Goal: Task Accomplishment & Management: Use online tool/utility

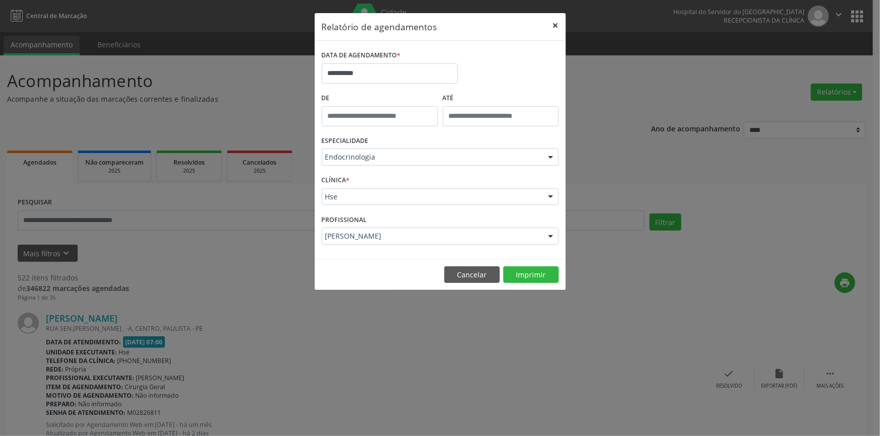
click at [557, 24] on button "×" at bounding box center [555, 25] width 20 height 25
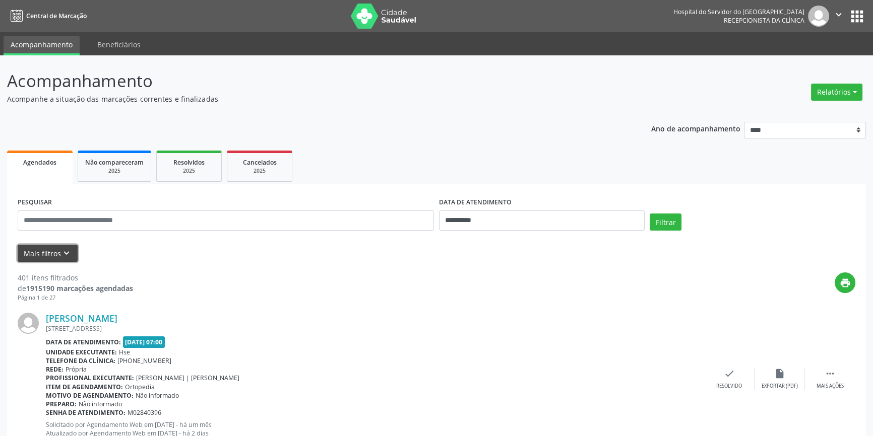
click at [64, 252] on icon "keyboard_arrow_down" at bounding box center [66, 253] width 11 height 11
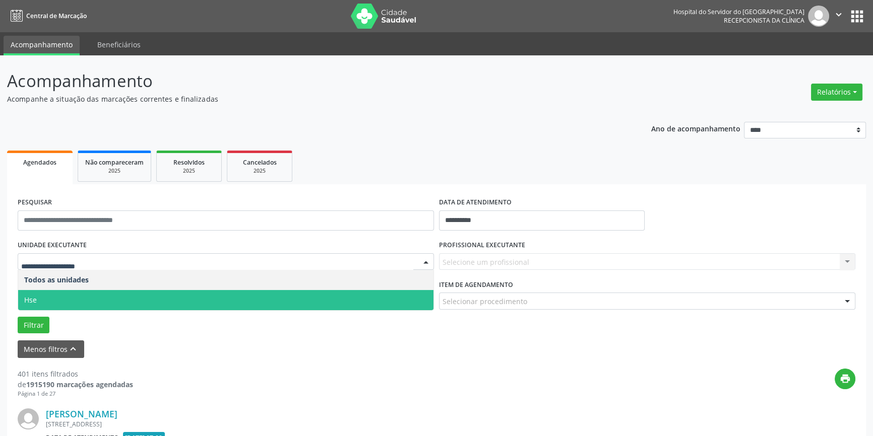
drag, startPoint x: 65, startPoint y: 297, endPoint x: 75, endPoint y: 291, distance: 11.6
click at [66, 297] on span "Hse" at bounding box center [225, 300] width 415 height 20
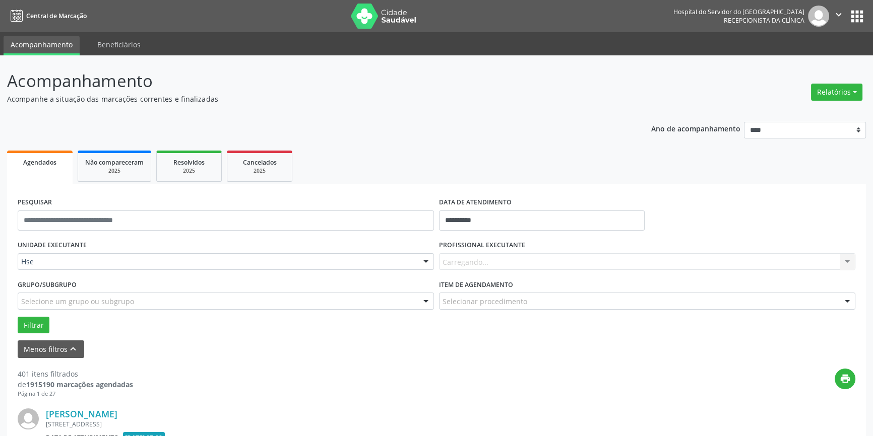
click at [473, 262] on div "Carregando... Nenhum resultado encontrado para: " " Não há nenhuma opção para s…" at bounding box center [647, 262] width 416 height 17
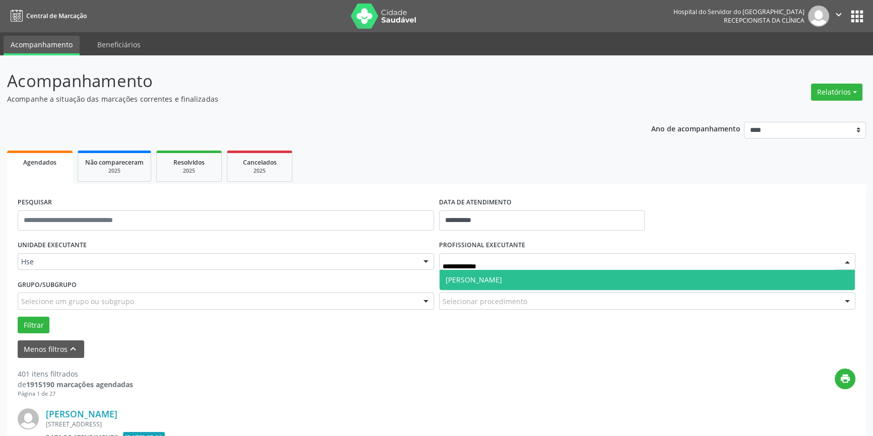
type input "**********"
click at [494, 278] on span "[PERSON_NAME]" at bounding box center [474, 280] width 56 height 10
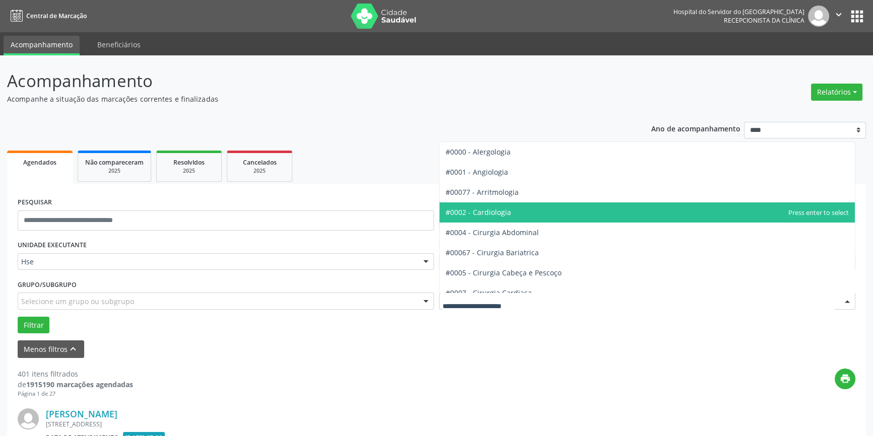
click at [483, 216] on span "#0002 - Cardiologia" at bounding box center [479, 213] width 66 height 10
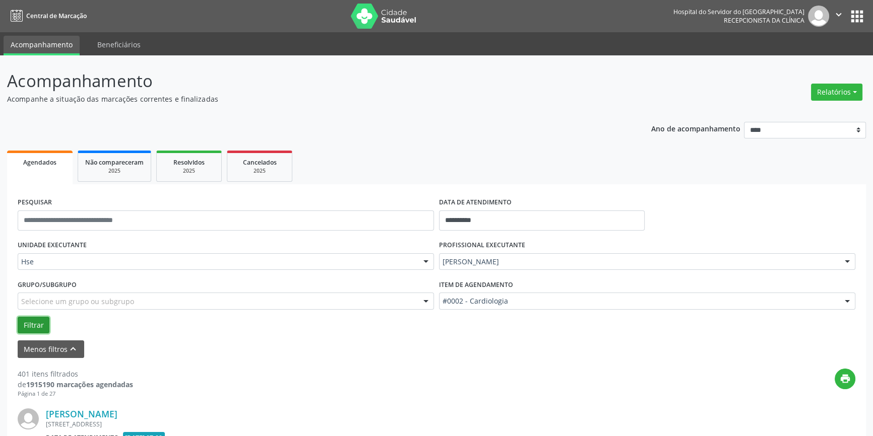
click at [33, 320] on button "Filtrar" at bounding box center [34, 325] width 32 height 17
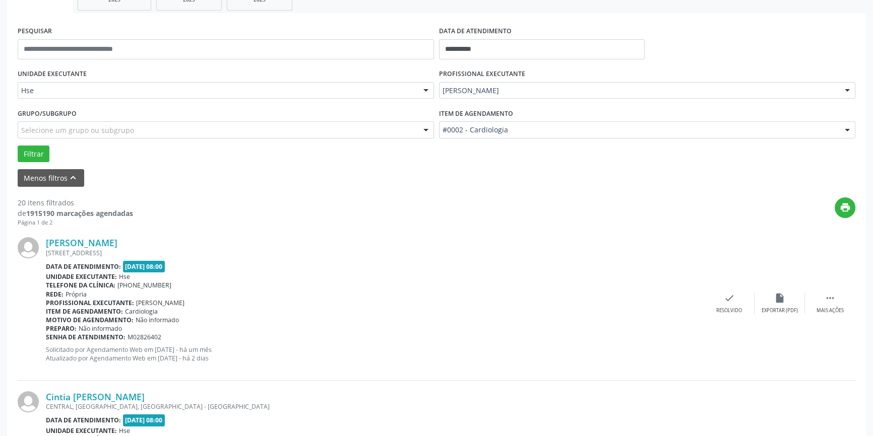
scroll to position [183, 0]
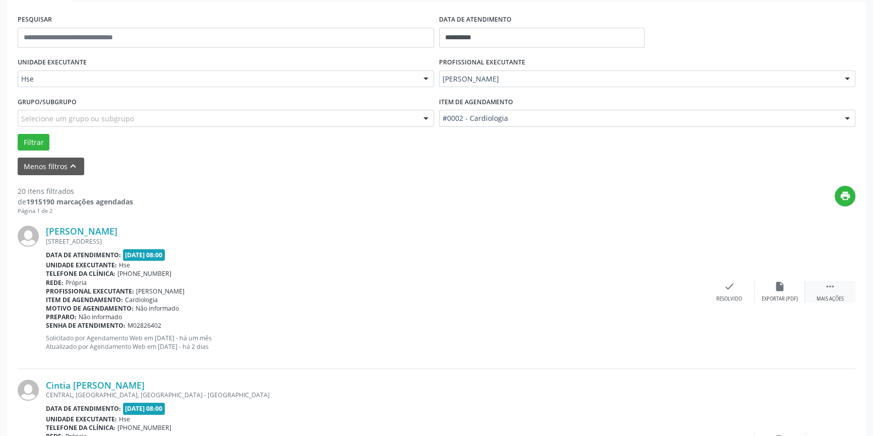
click at [830, 290] on icon "" at bounding box center [830, 286] width 11 height 11
click at [776, 283] on icon "alarm_off" at bounding box center [779, 286] width 11 height 11
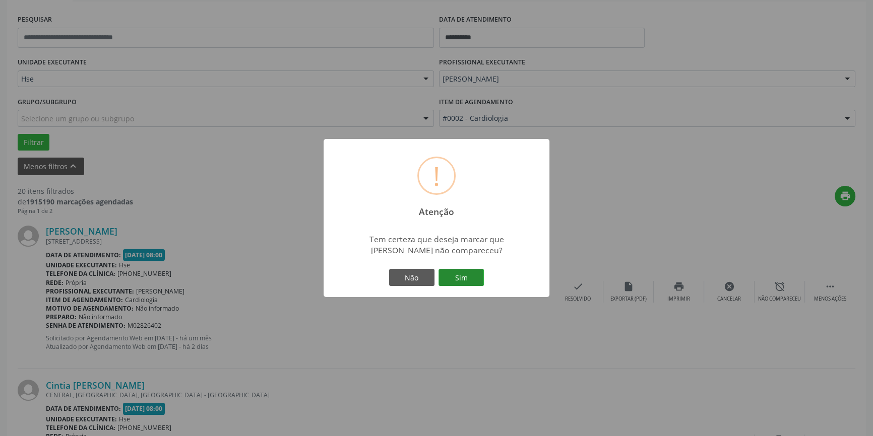
click at [461, 272] on button "Sim" at bounding box center [460, 277] width 45 height 17
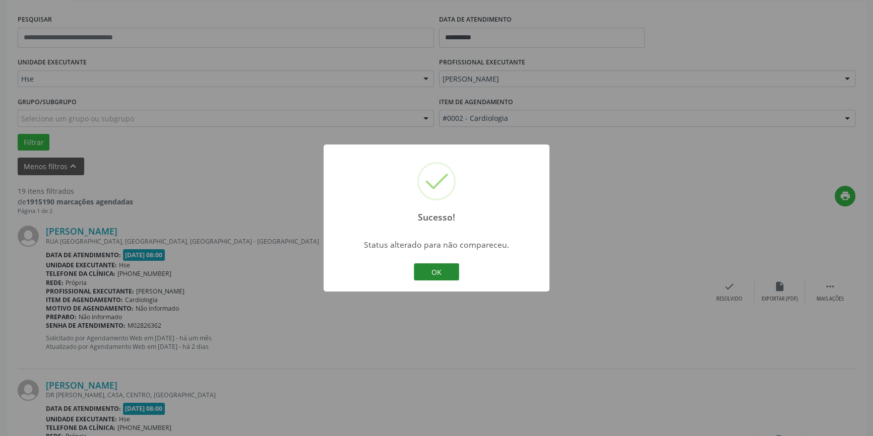
click at [443, 268] on button "OK" at bounding box center [436, 272] width 45 height 17
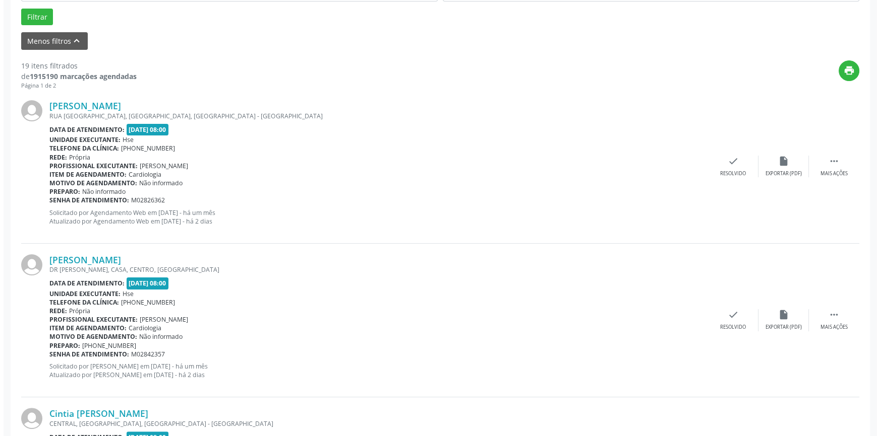
scroll to position [321, 0]
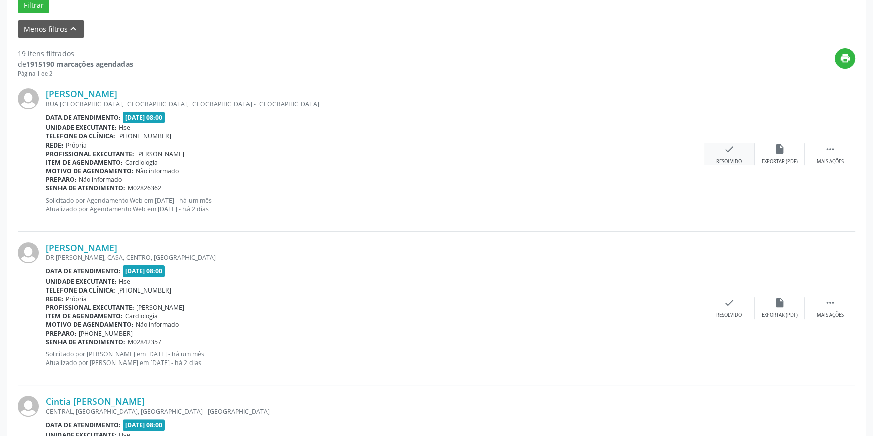
click at [733, 151] on icon "check" at bounding box center [729, 149] width 11 height 11
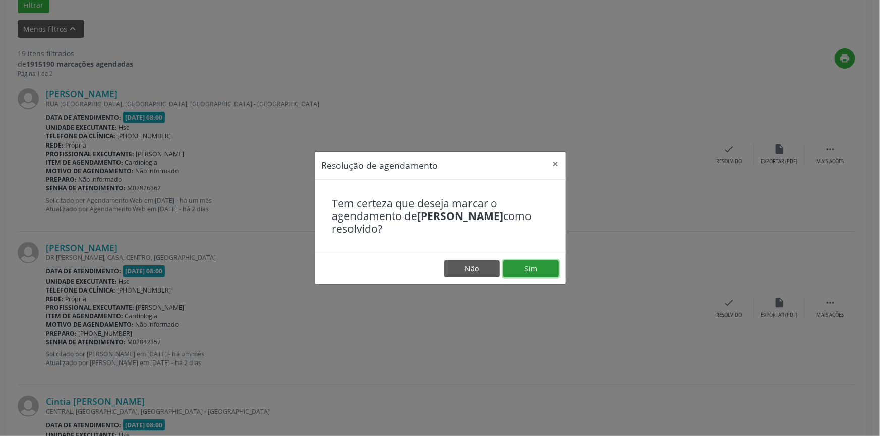
click at [544, 270] on button "Sim" at bounding box center [530, 269] width 55 height 17
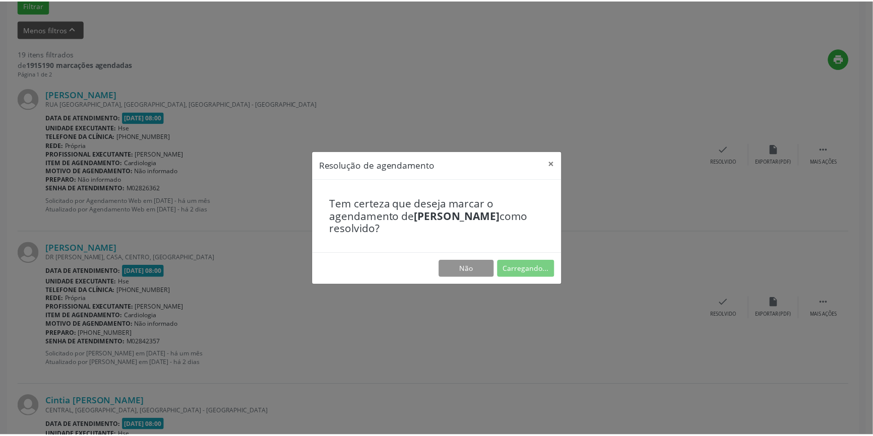
scroll to position [0, 0]
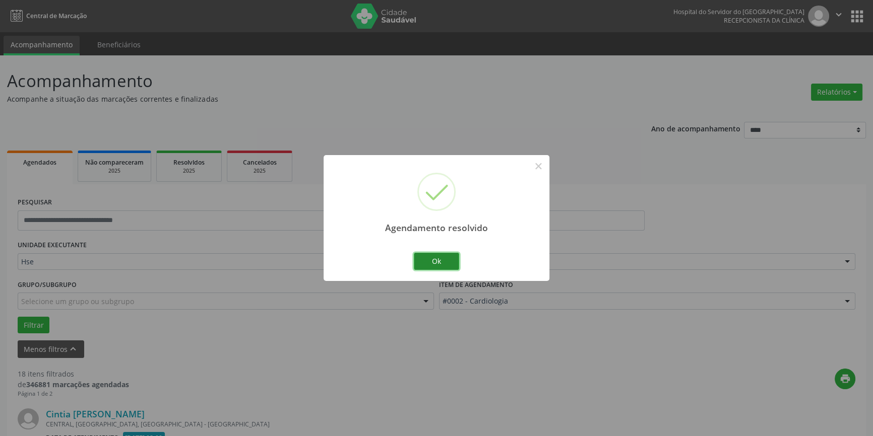
click at [435, 260] on button "Ok" at bounding box center [436, 261] width 45 height 17
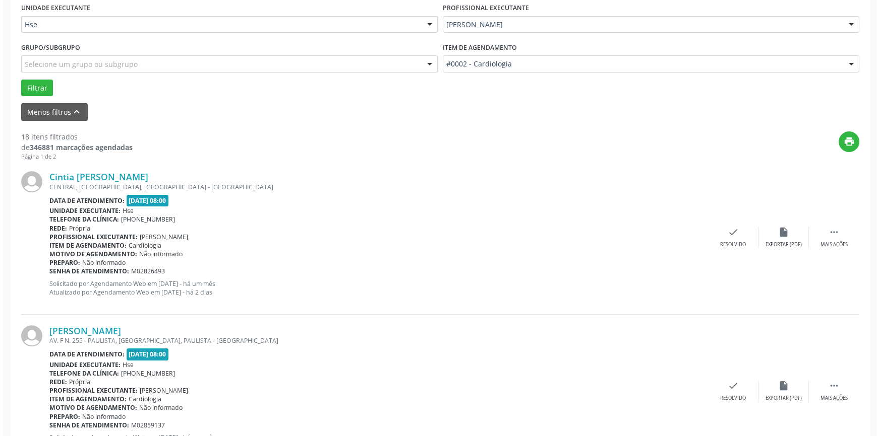
scroll to position [275, 0]
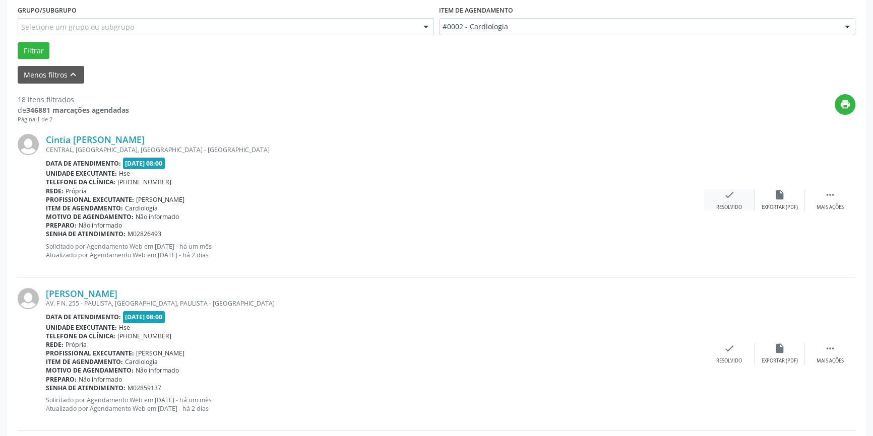
click at [729, 194] on icon "check" at bounding box center [729, 195] width 11 height 11
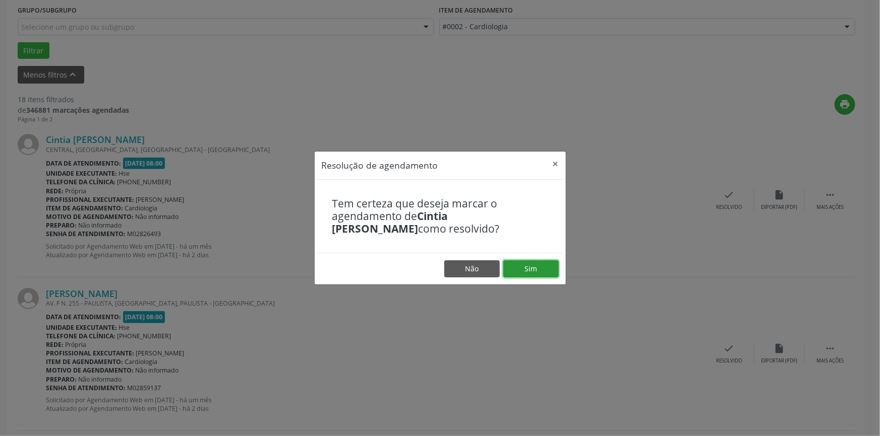
click at [540, 265] on button "Sim" at bounding box center [530, 269] width 55 height 17
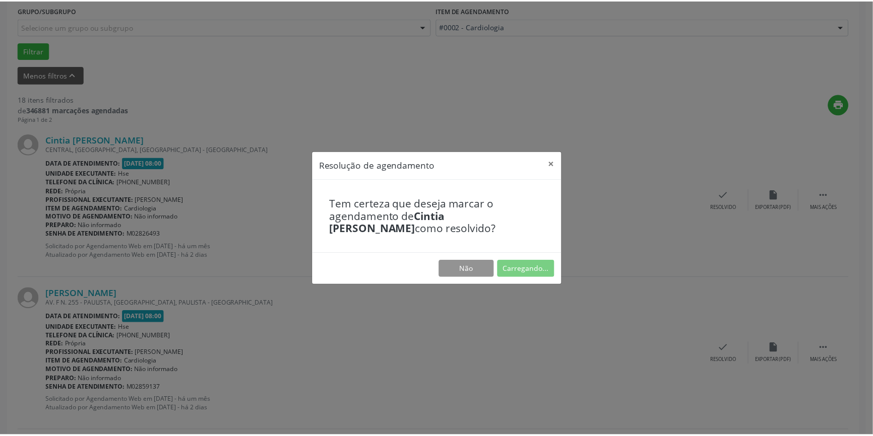
scroll to position [0, 0]
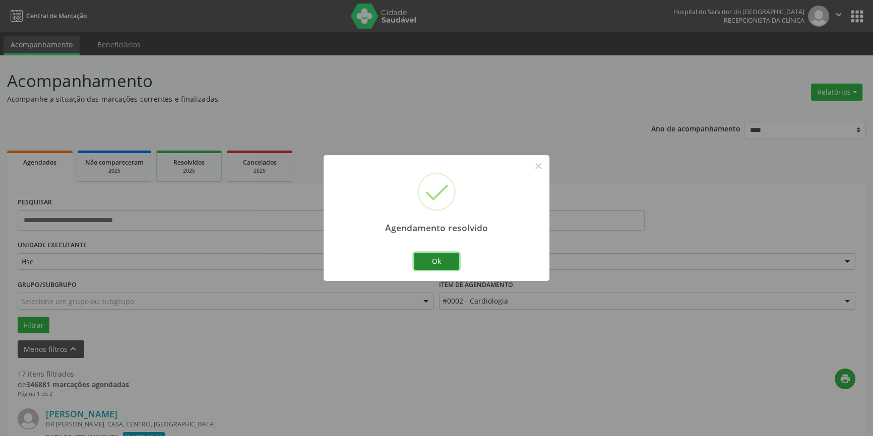
click at [438, 257] on button "Ok" at bounding box center [436, 261] width 45 height 17
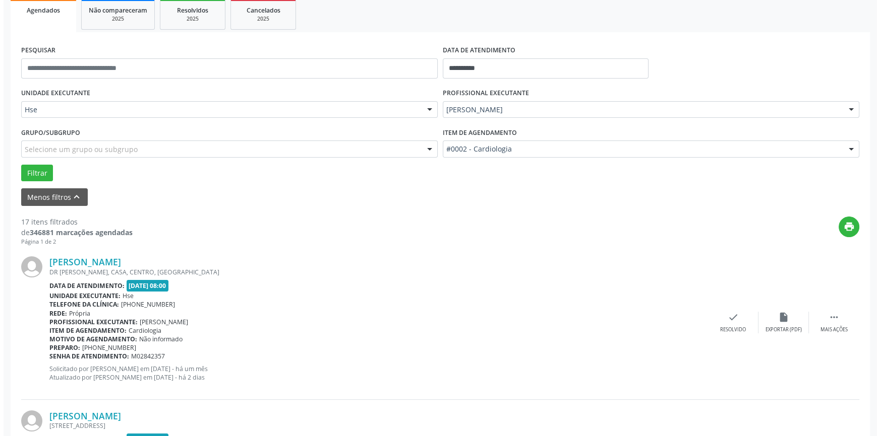
scroll to position [183, 0]
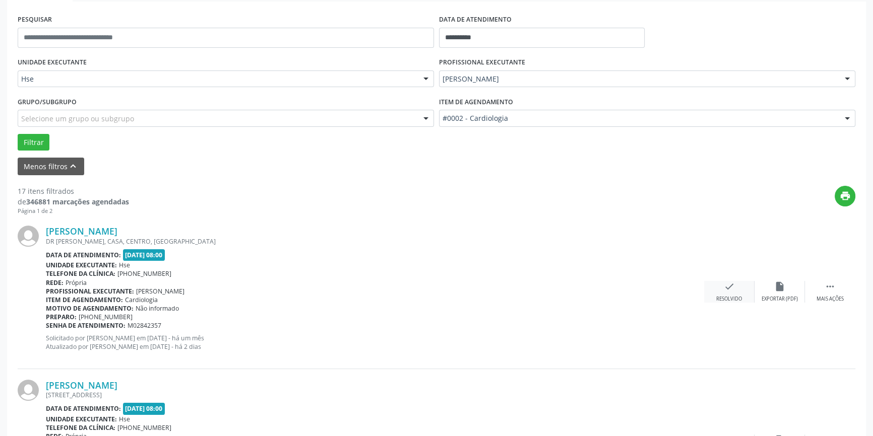
click at [721, 296] on div "Resolvido" at bounding box center [729, 299] width 26 height 7
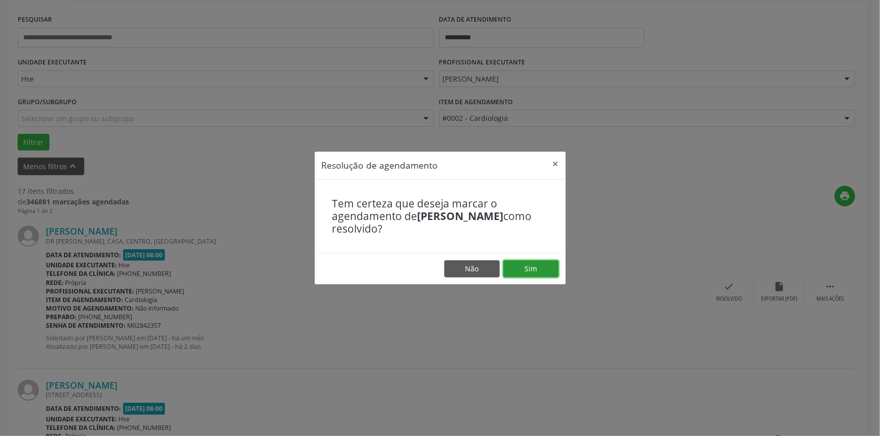
click at [535, 268] on button "Sim" at bounding box center [530, 269] width 55 height 17
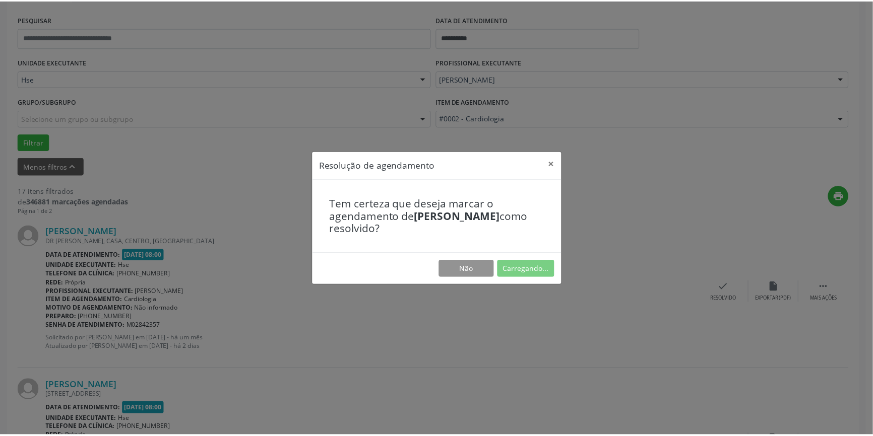
scroll to position [0, 0]
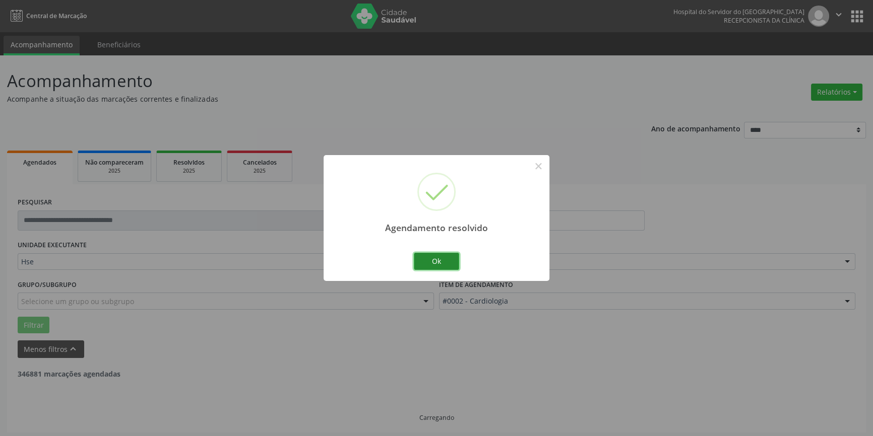
click at [450, 258] on button "Ok" at bounding box center [436, 261] width 45 height 17
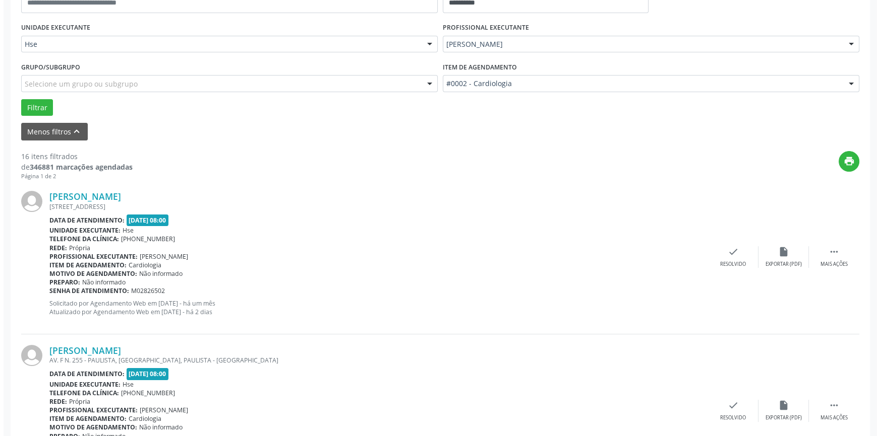
scroll to position [232, 0]
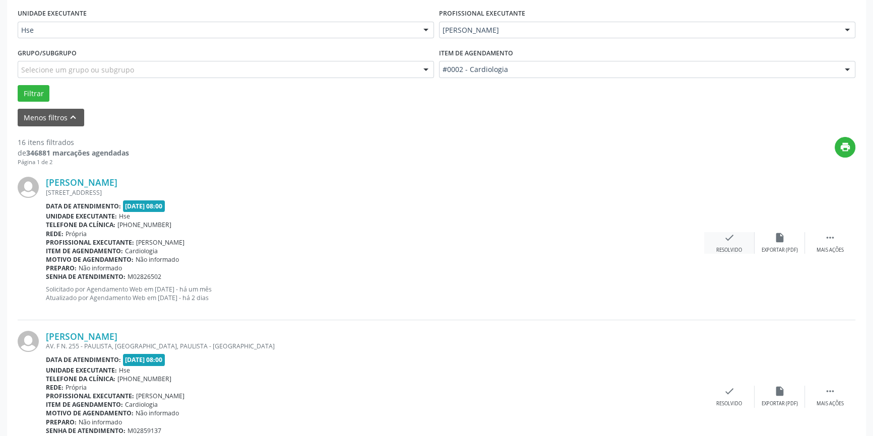
click at [718, 238] on div "check Resolvido" at bounding box center [729, 243] width 50 height 22
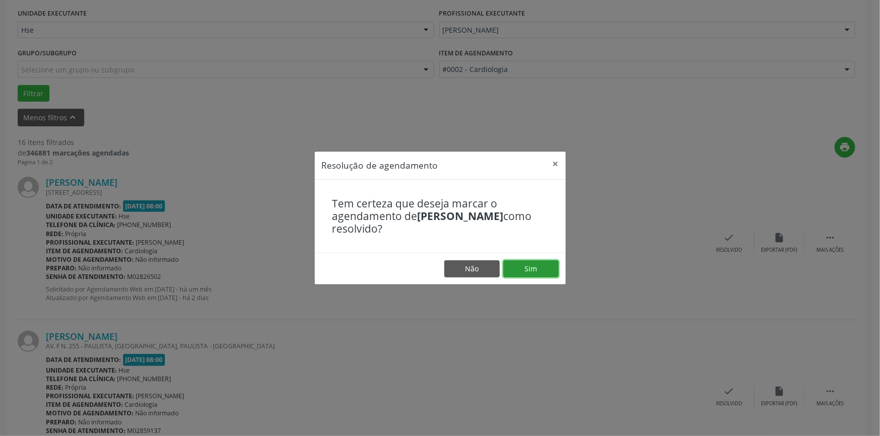
click at [540, 272] on button "Sim" at bounding box center [530, 269] width 55 height 17
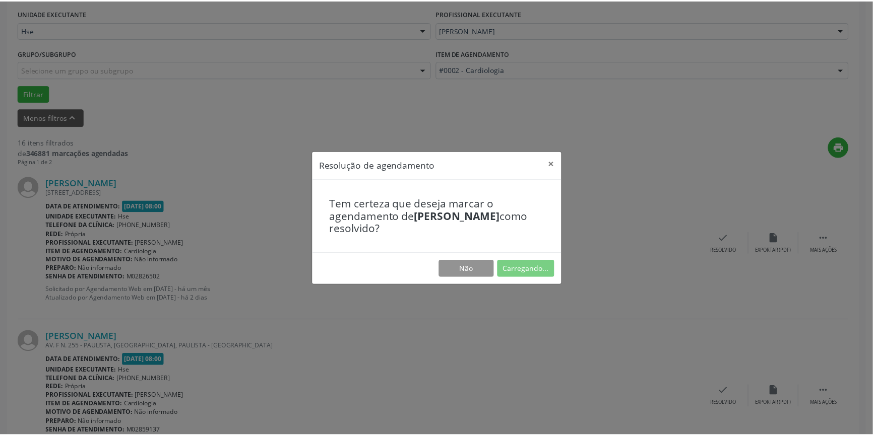
scroll to position [0, 0]
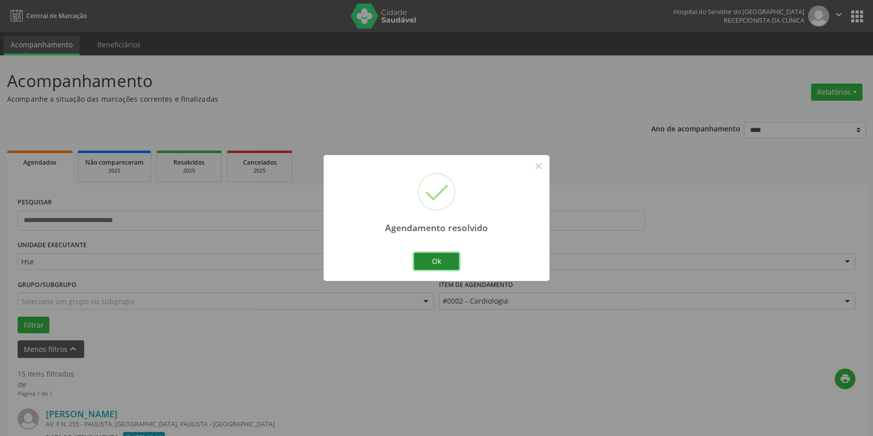
click at [449, 265] on button "Ok" at bounding box center [436, 261] width 45 height 17
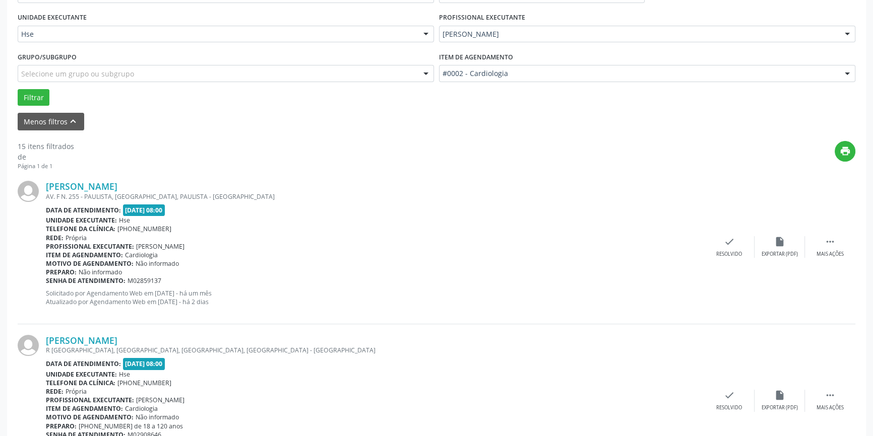
scroll to position [229, 0]
click at [834, 238] on icon "" at bounding box center [830, 240] width 11 height 11
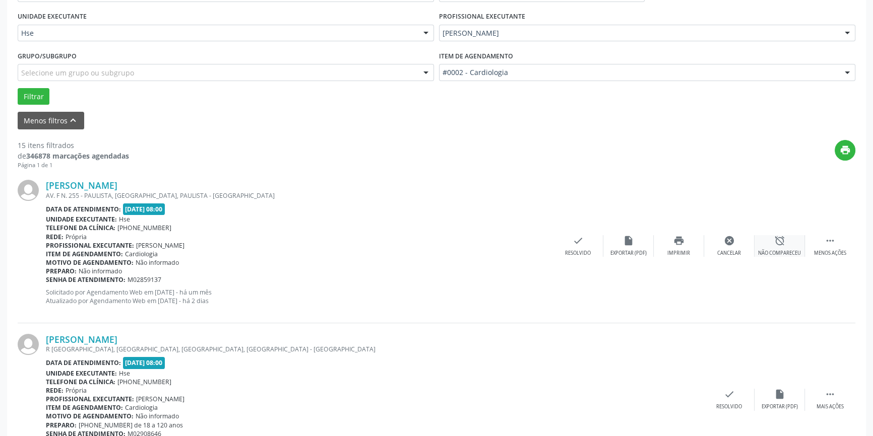
click at [778, 244] on icon "alarm_off" at bounding box center [779, 240] width 11 height 11
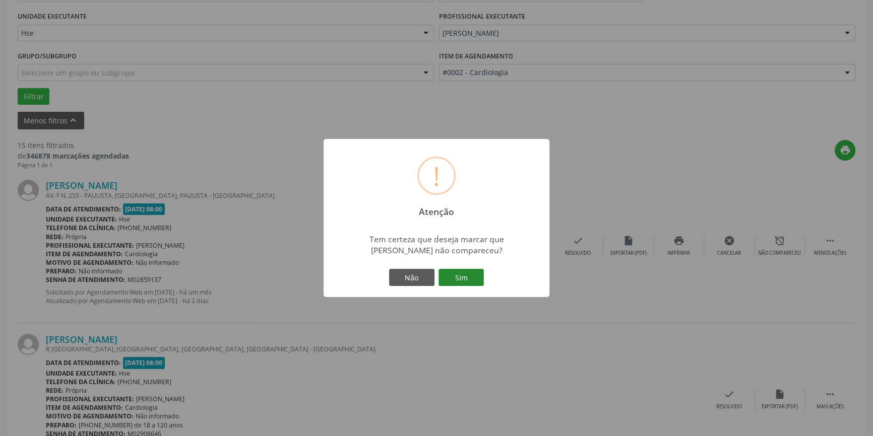
click at [466, 276] on button "Sim" at bounding box center [460, 277] width 45 height 17
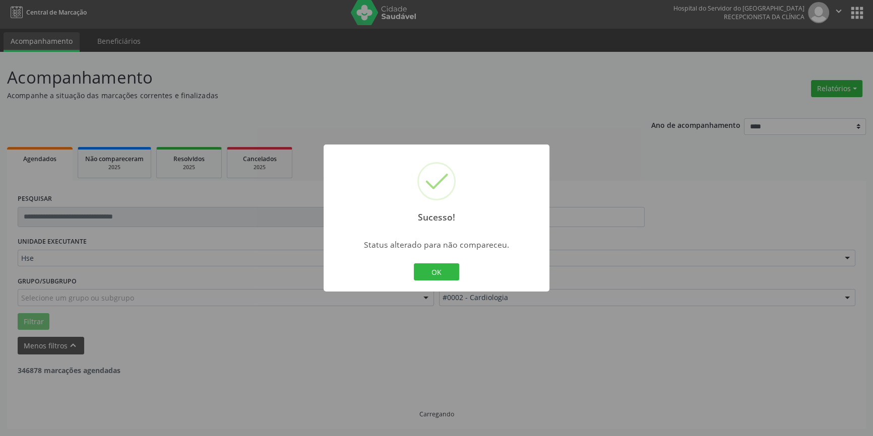
scroll to position [3, 0]
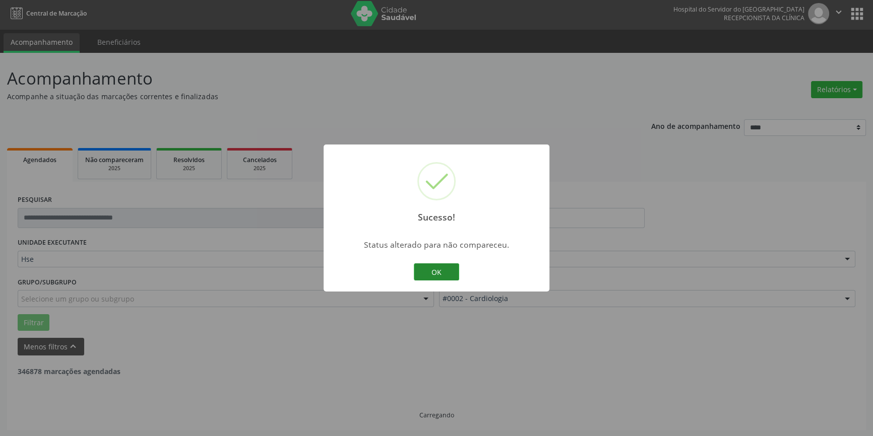
drag, startPoint x: 434, startPoint y: 272, endPoint x: 444, endPoint y: 276, distance: 10.2
click at [434, 272] on button "OK" at bounding box center [436, 272] width 45 height 17
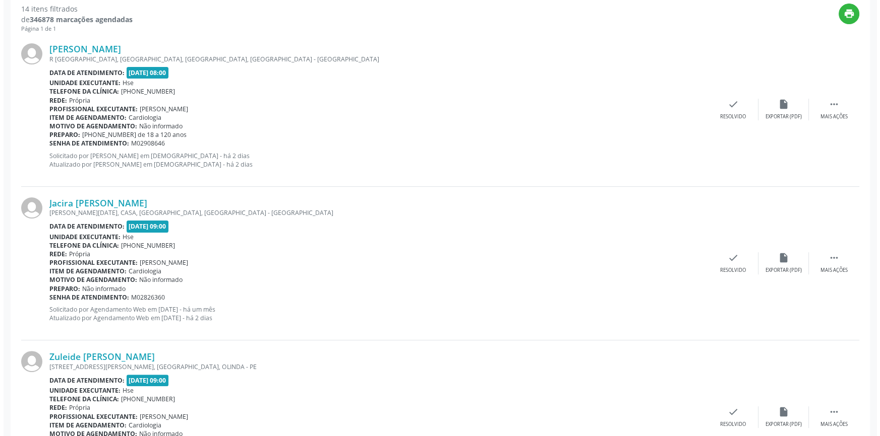
scroll to position [366, 0]
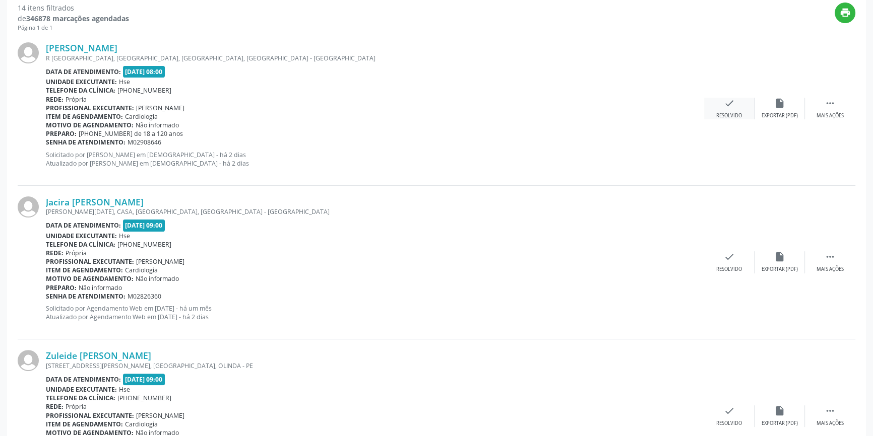
click at [719, 113] on div "Resolvido" at bounding box center [729, 115] width 26 height 7
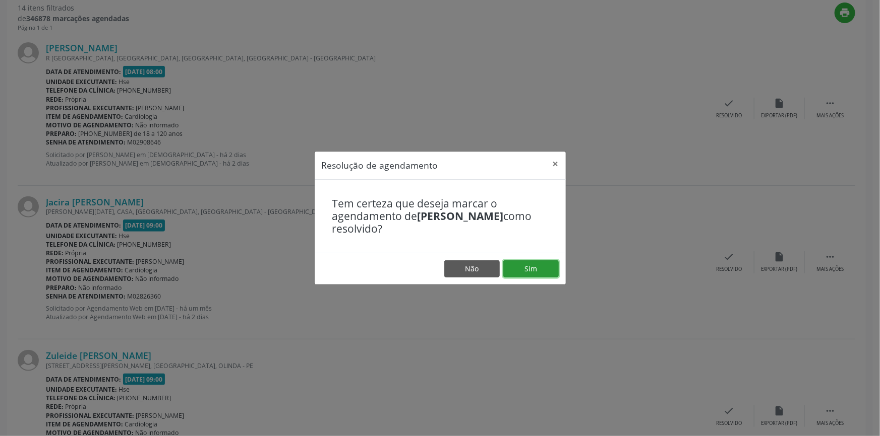
click at [539, 265] on button "Sim" at bounding box center [530, 269] width 55 height 17
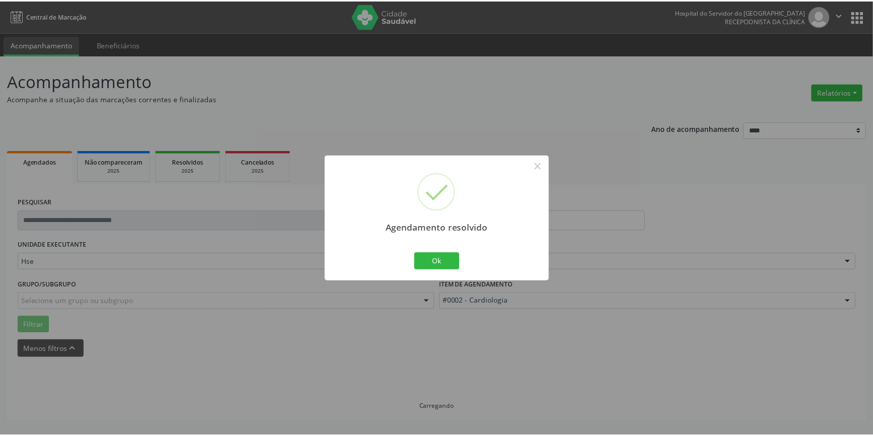
scroll to position [0, 0]
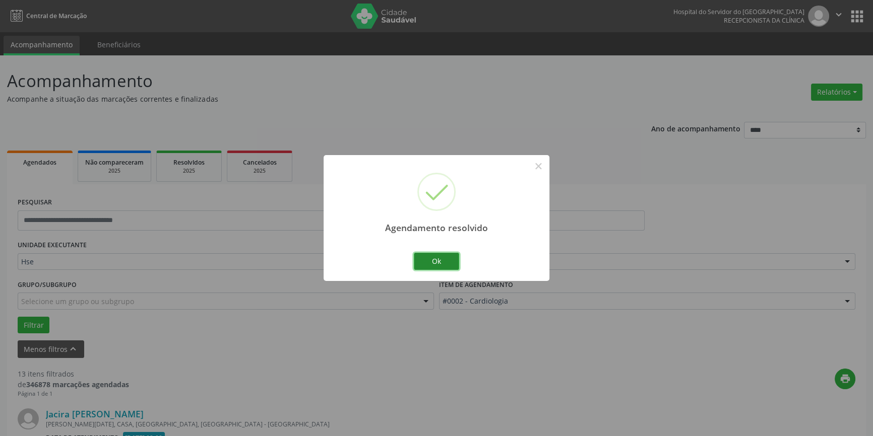
click at [435, 263] on button "Ok" at bounding box center [436, 261] width 45 height 17
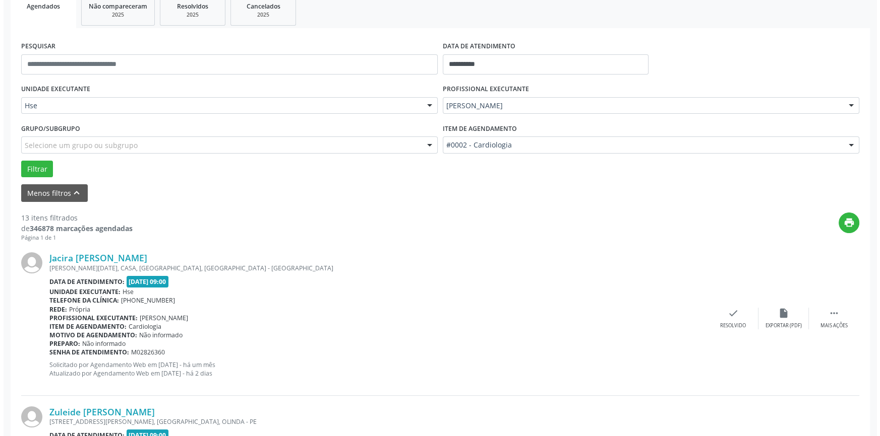
scroll to position [183, 0]
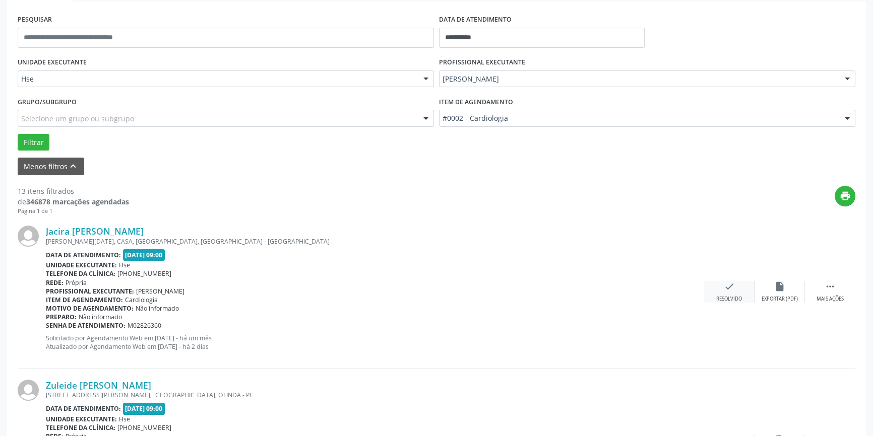
click at [728, 290] on icon "check" at bounding box center [729, 286] width 11 height 11
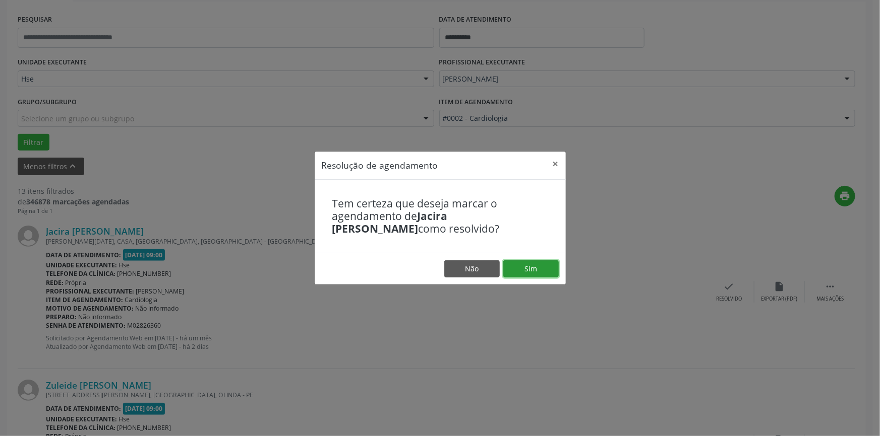
click at [539, 272] on button "Sim" at bounding box center [530, 269] width 55 height 17
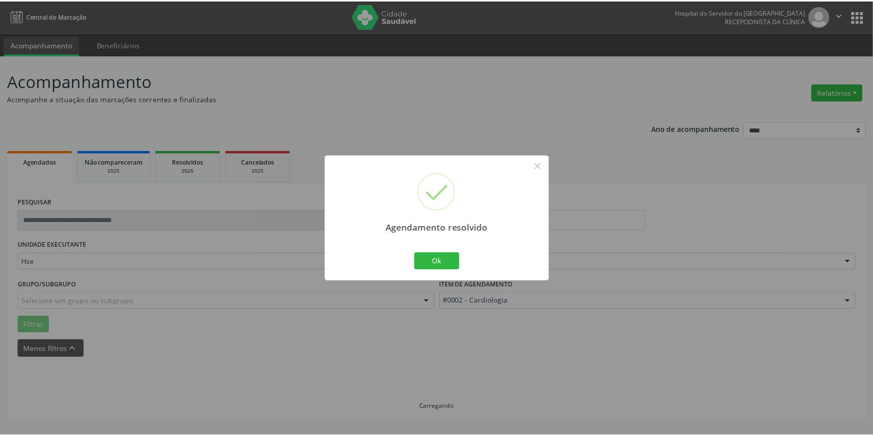
scroll to position [0, 0]
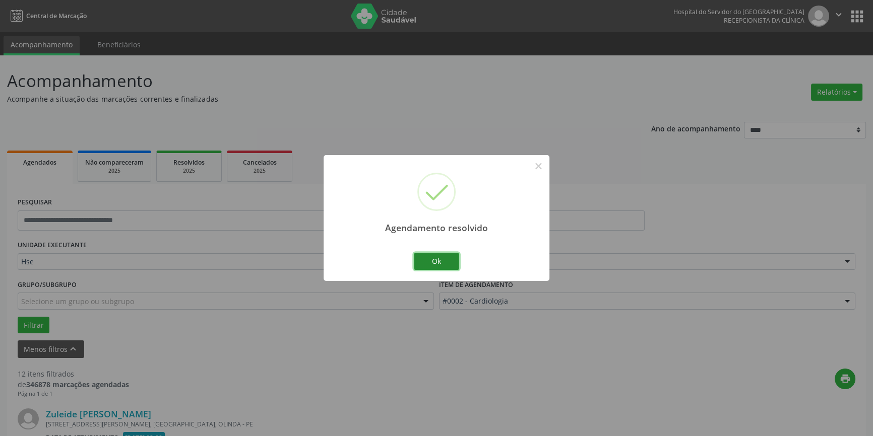
click at [444, 262] on button "Ok" at bounding box center [436, 261] width 45 height 17
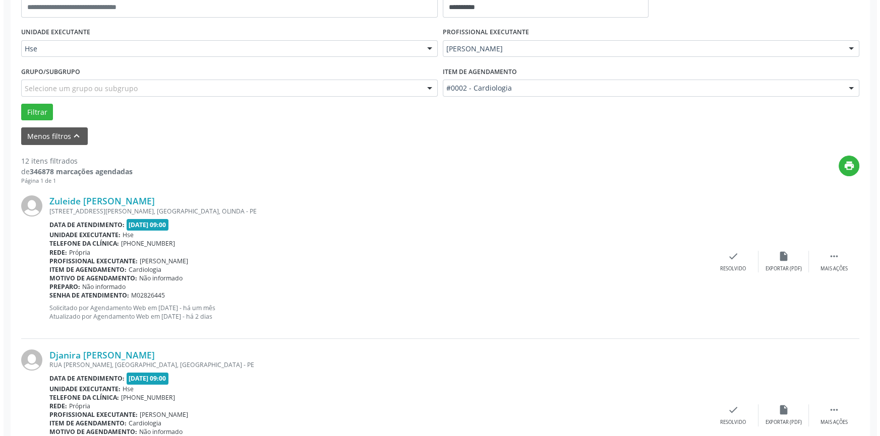
scroll to position [229, 0]
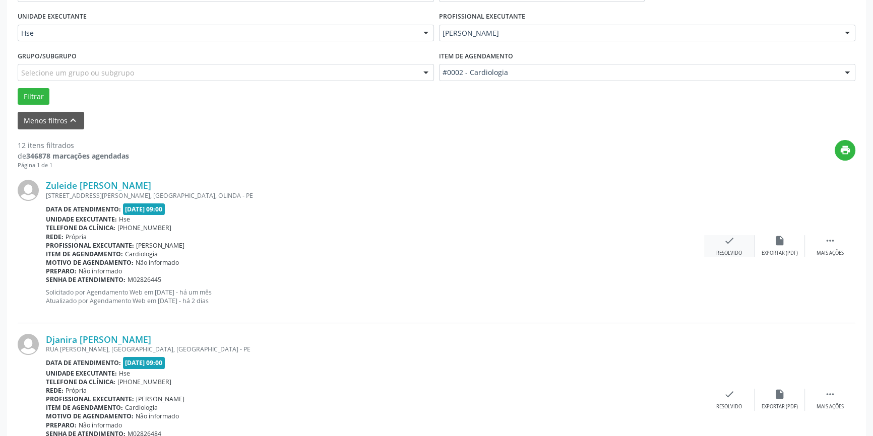
click at [716, 237] on div "check Resolvido" at bounding box center [729, 246] width 50 height 22
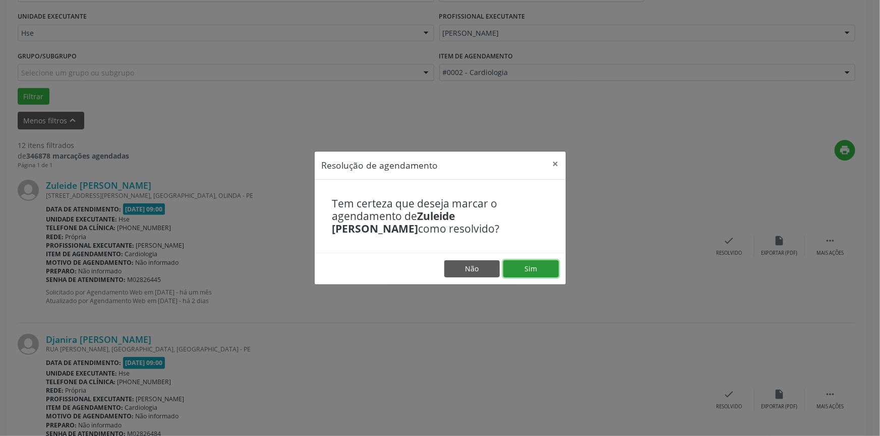
click at [550, 266] on button "Sim" at bounding box center [530, 269] width 55 height 17
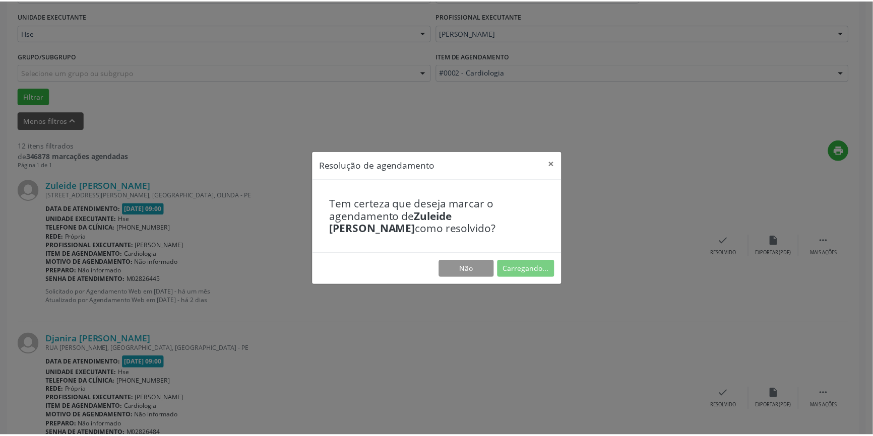
scroll to position [0, 0]
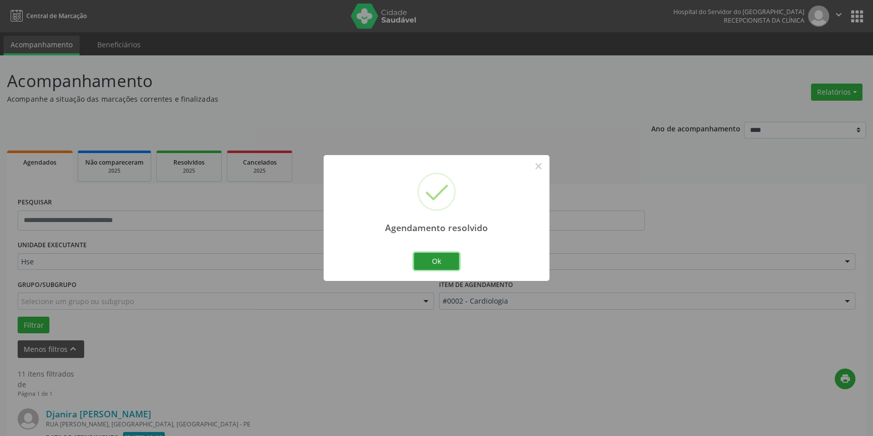
drag, startPoint x: 453, startPoint y: 266, endPoint x: 458, endPoint y: 268, distance: 5.6
click at [452, 266] on button "Ok" at bounding box center [436, 261] width 45 height 17
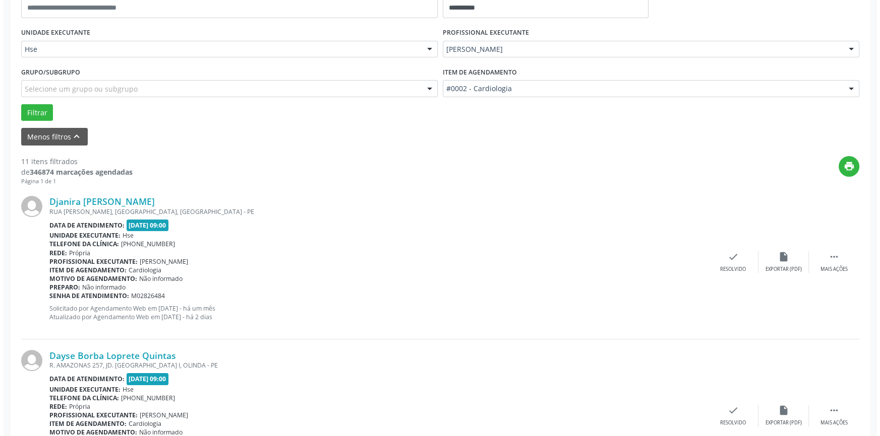
scroll to position [229, 0]
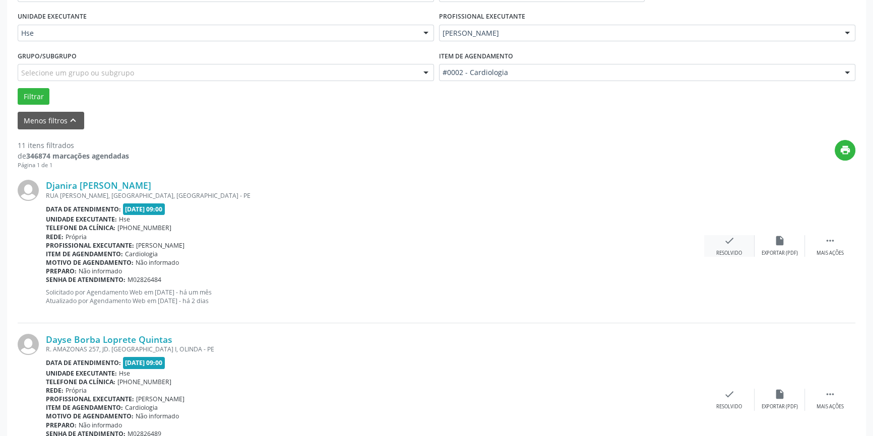
click at [731, 241] on icon "check" at bounding box center [729, 240] width 11 height 11
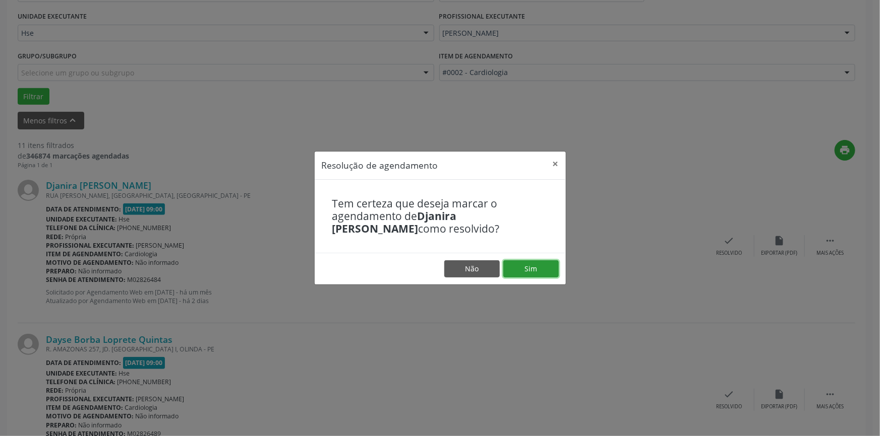
click at [523, 265] on button "Sim" at bounding box center [530, 269] width 55 height 17
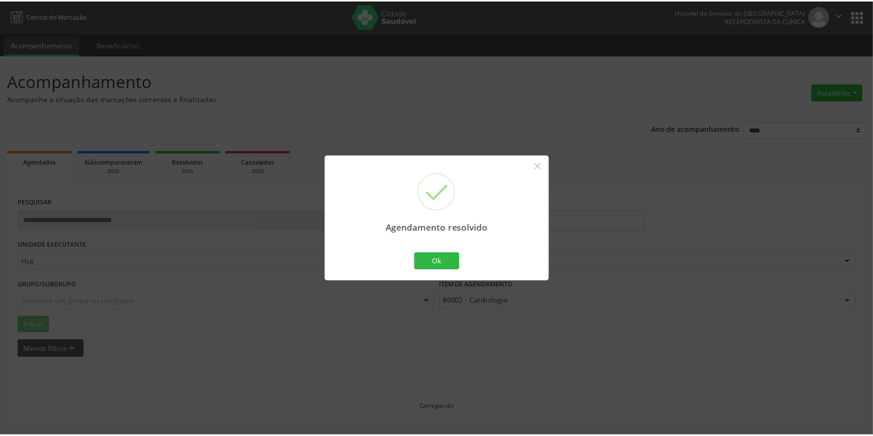
scroll to position [0, 0]
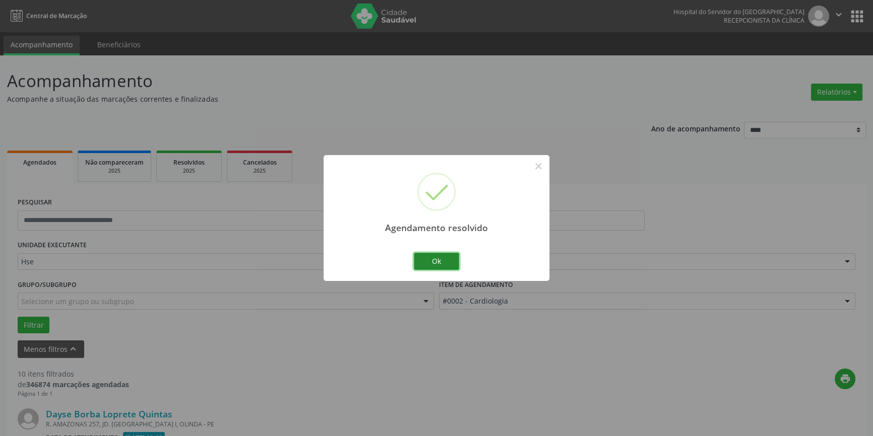
click at [434, 262] on button "Ok" at bounding box center [436, 261] width 45 height 17
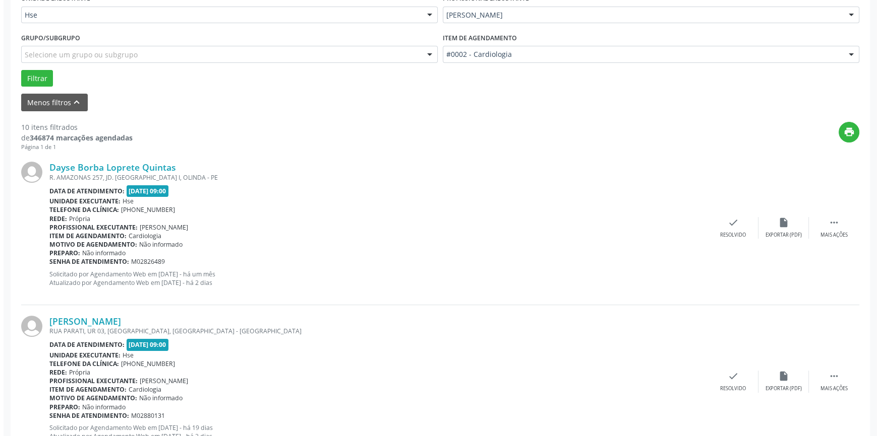
scroll to position [275, 0]
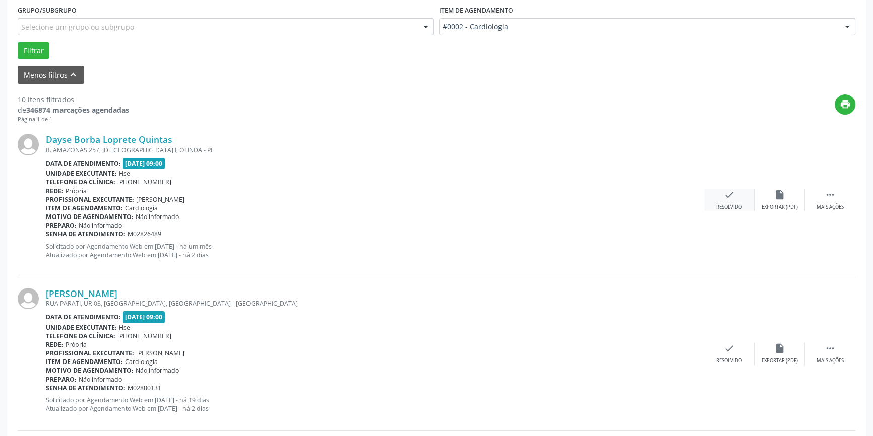
click at [720, 197] on div "check Resolvido" at bounding box center [729, 201] width 50 height 22
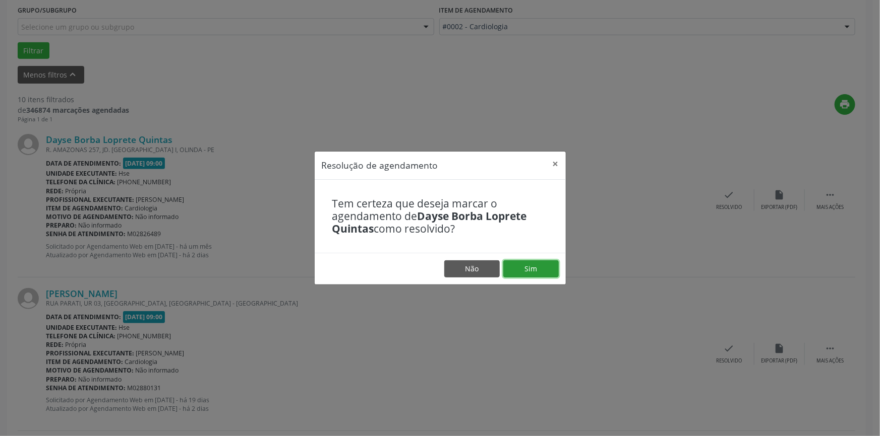
click at [523, 267] on button "Sim" at bounding box center [530, 269] width 55 height 17
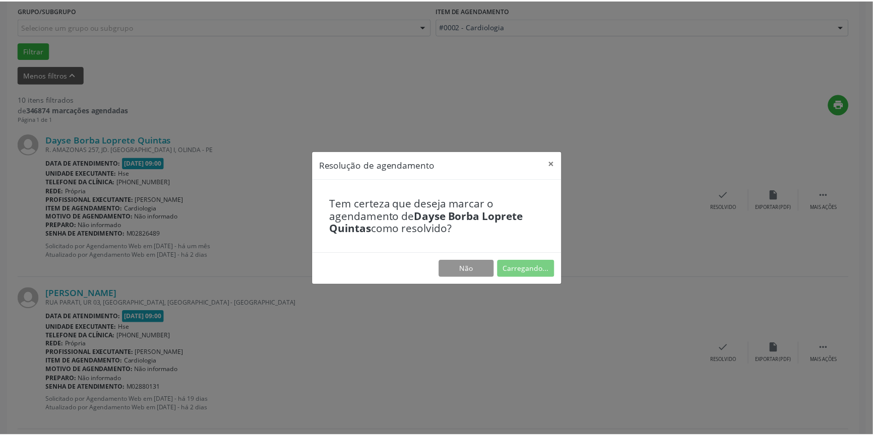
scroll to position [0, 0]
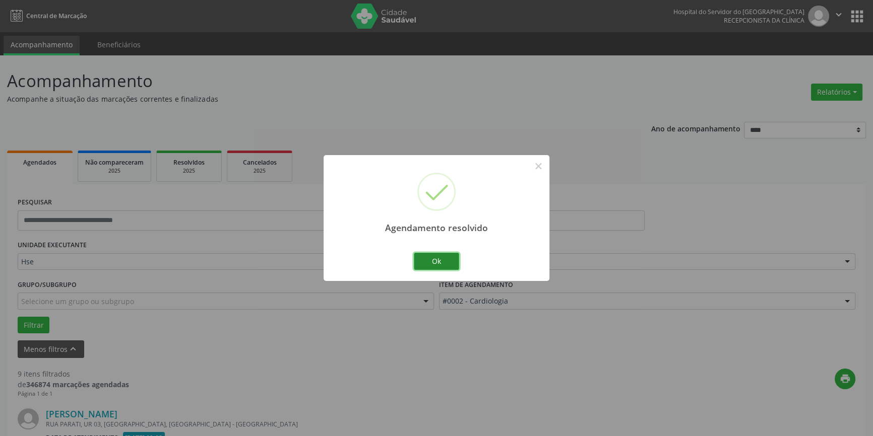
click at [441, 262] on button "Ok" at bounding box center [436, 261] width 45 height 17
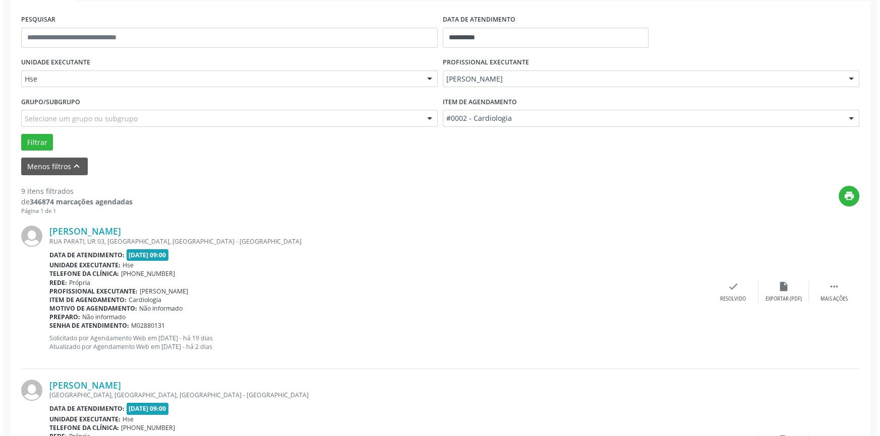
scroll to position [229, 0]
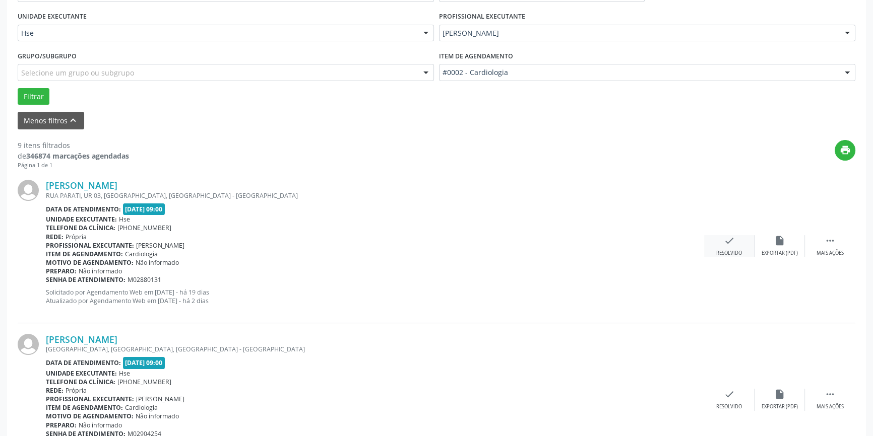
click at [728, 237] on icon "check" at bounding box center [729, 240] width 11 height 11
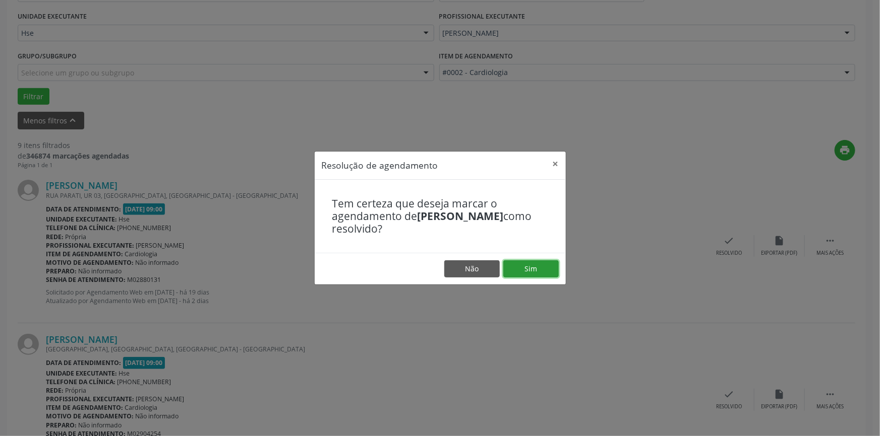
click at [529, 271] on button "Sim" at bounding box center [530, 269] width 55 height 17
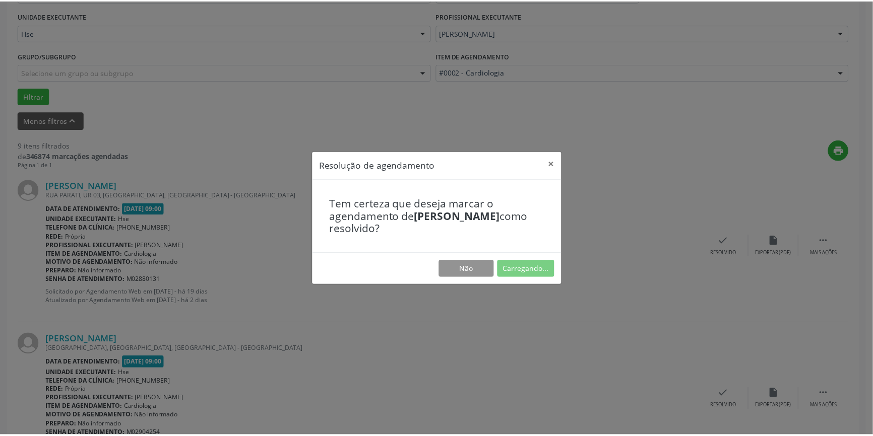
scroll to position [0, 0]
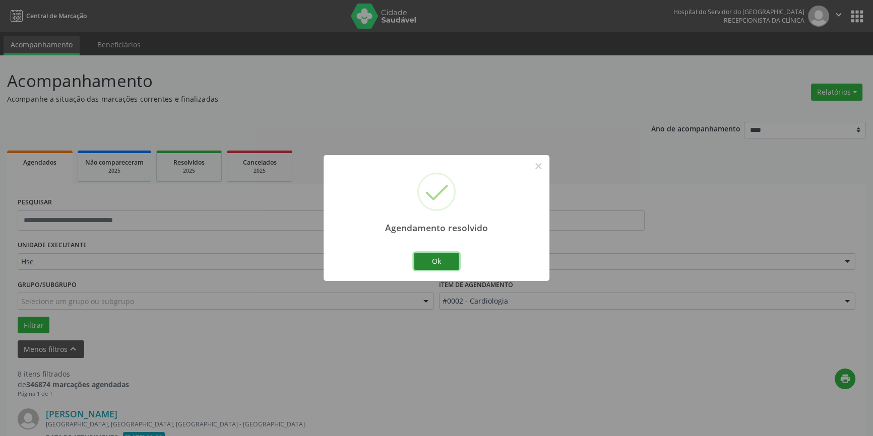
click at [440, 257] on button "Ok" at bounding box center [436, 261] width 45 height 17
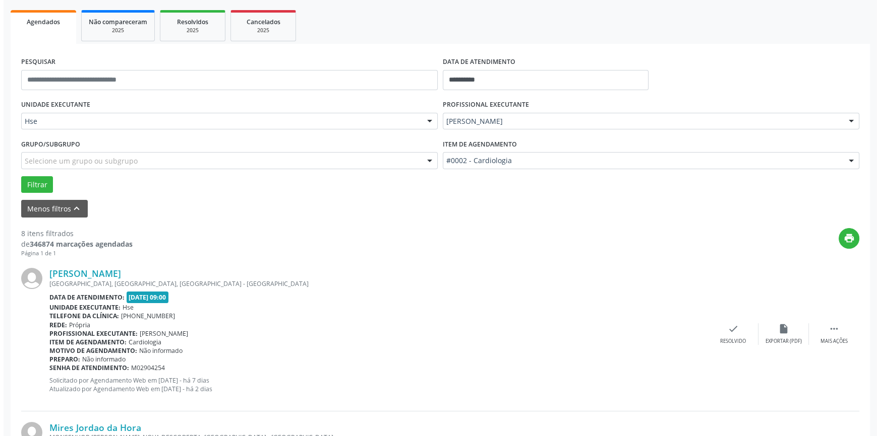
scroll to position [183, 0]
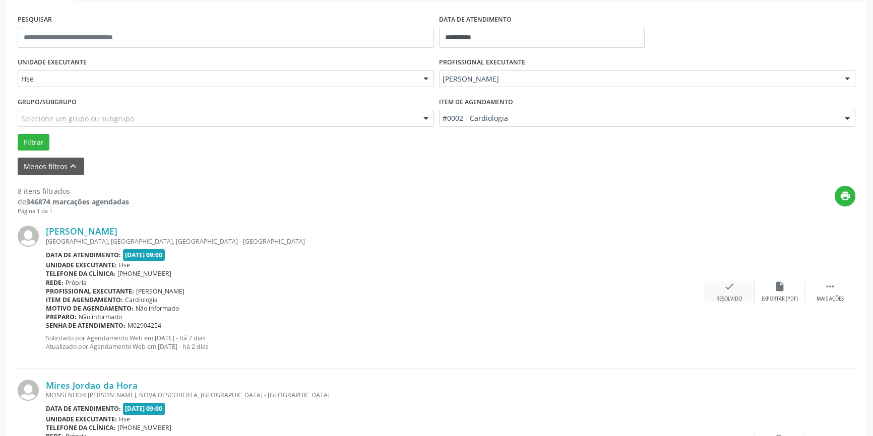
click at [732, 290] on icon "check" at bounding box center [729, 286] width 11 height 11
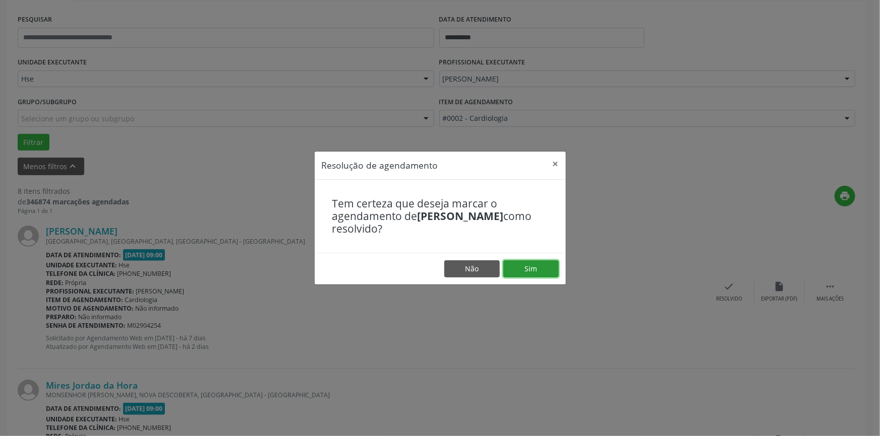
click at [526, 268] on button "Sim" at bounding box center [530, 269] width 55 height 17
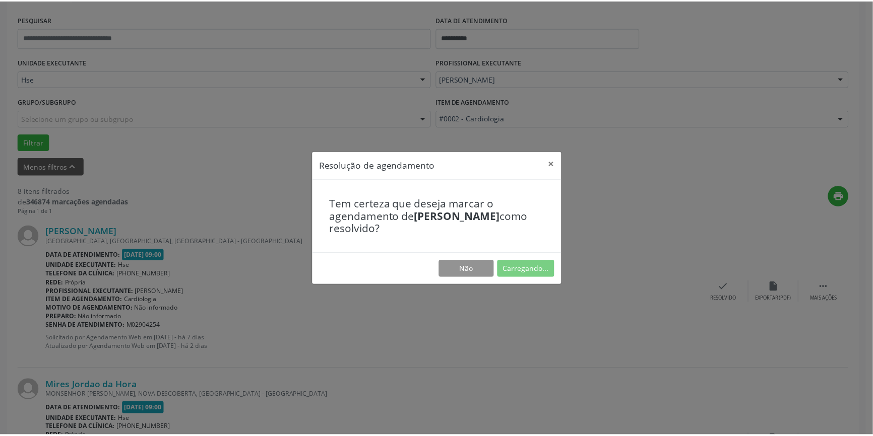
scroll to position [0, 0]
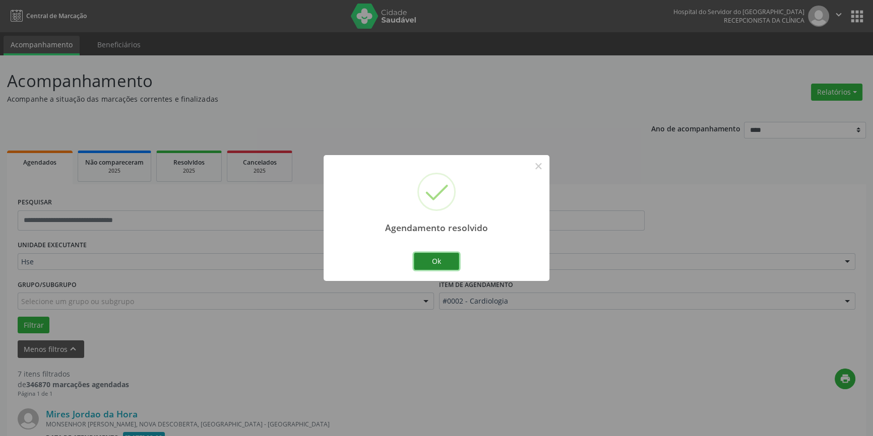
click at [440, 258] on button "Ok" at bounding box center [436, 261] width 45 height 17
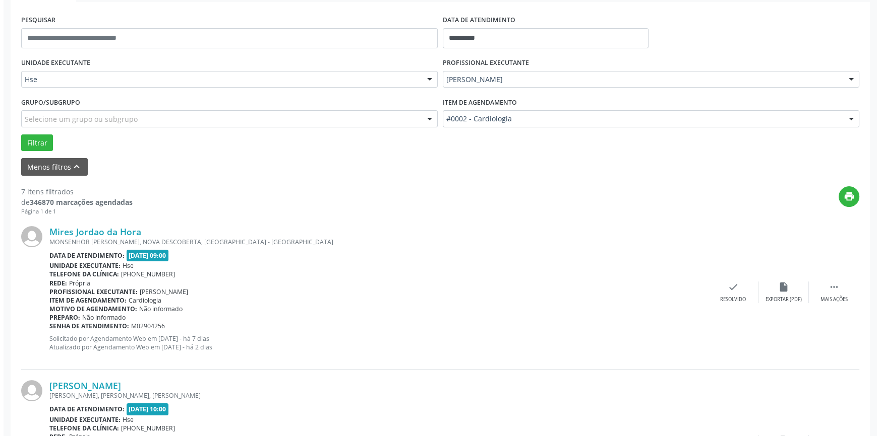
scroll to position [183, 0]
click at [732, 286] on icon "check" at bounding box center [729, 286] width 11 height 11
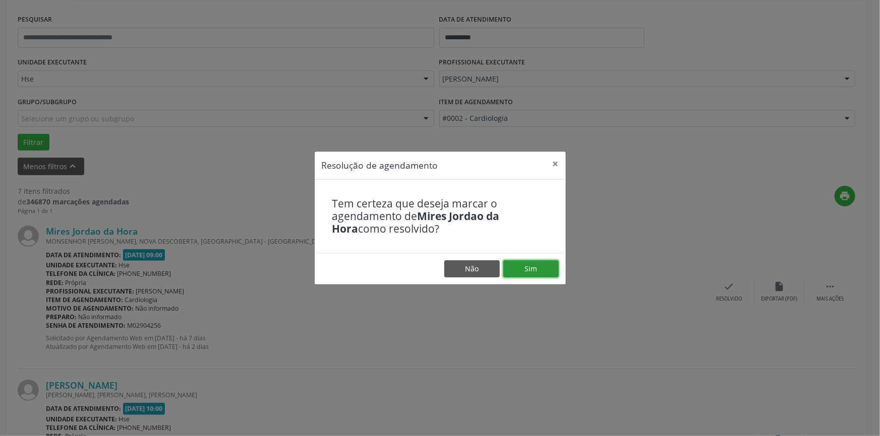
click at [531, 271] on button "Sim" at bounding box center [530, 269] width 55 height 17
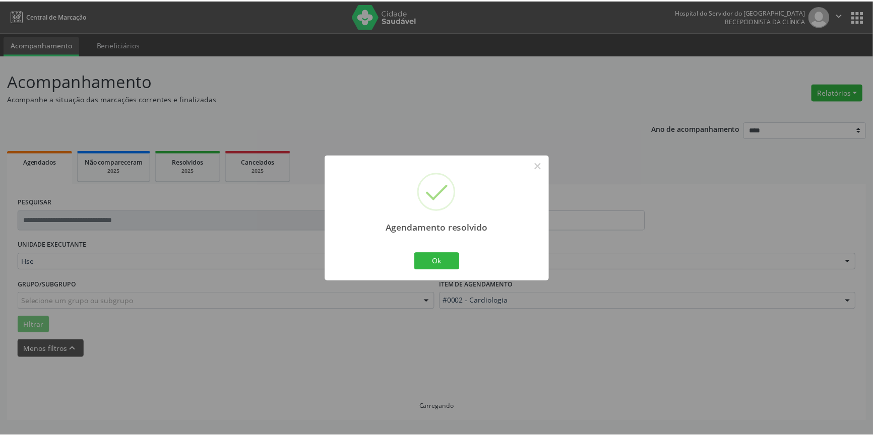
scroll to position [0, 0]
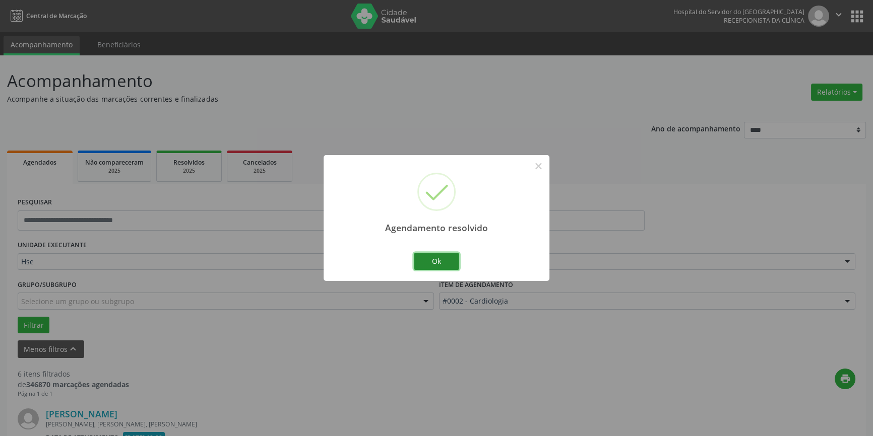
drag, startPoint x: 441, startPoint y: 260, endPoint x: 463, endPoint y: 261, distance: 22.2
click at [441, 260] on button "Ok" at bounding box center [436, 261] width 45 height 17
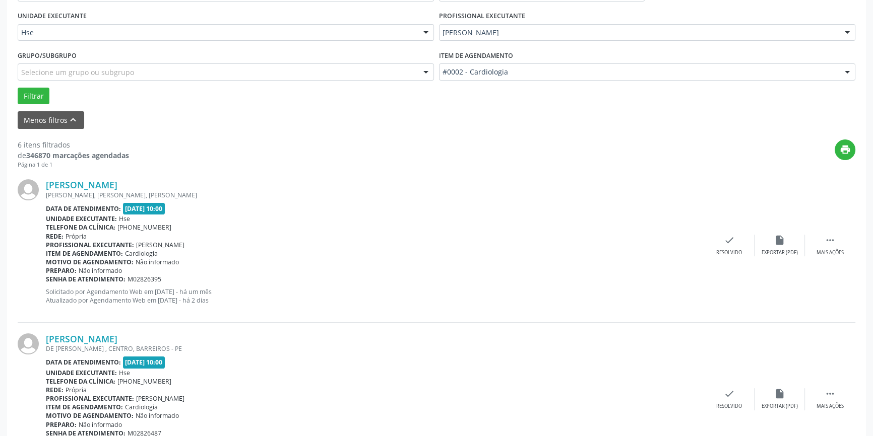
scroll to position [275, 0]
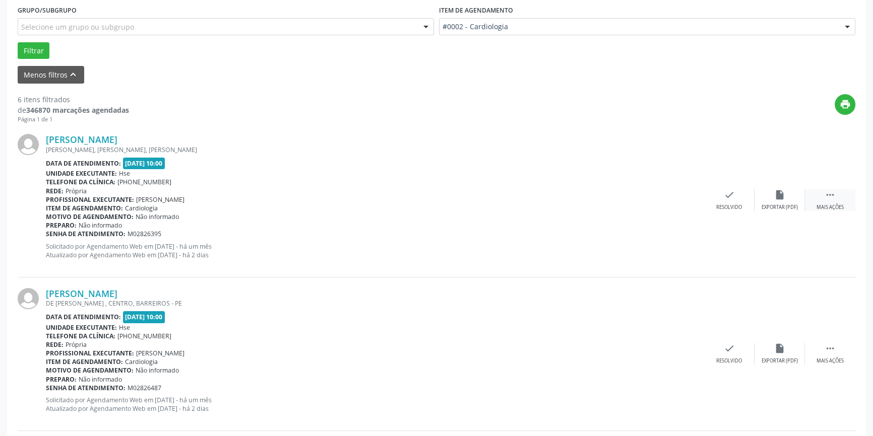
click at [831, 191] on icon "" at bounding box center [830, 195] width 11 height 11
click at [777, 198] on icon "alarm_off" at bounding box center [779, 195] width 11 height 11
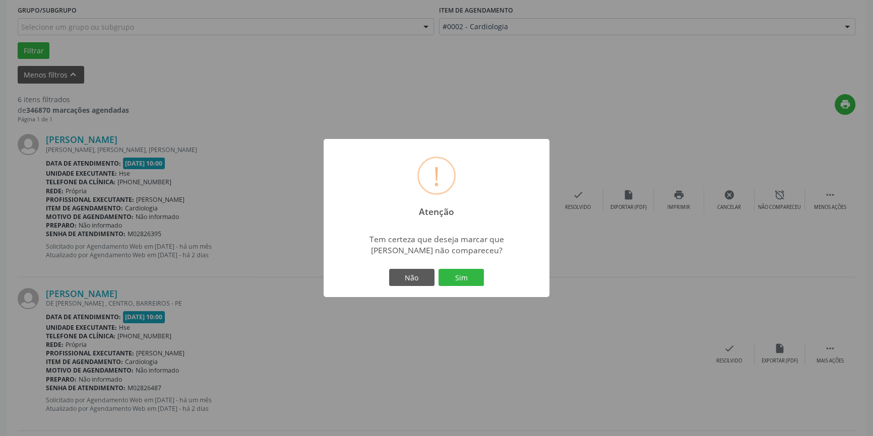
click at [462, 277] on button "Sim" at bounding box center [460, 277] width 45 height 17
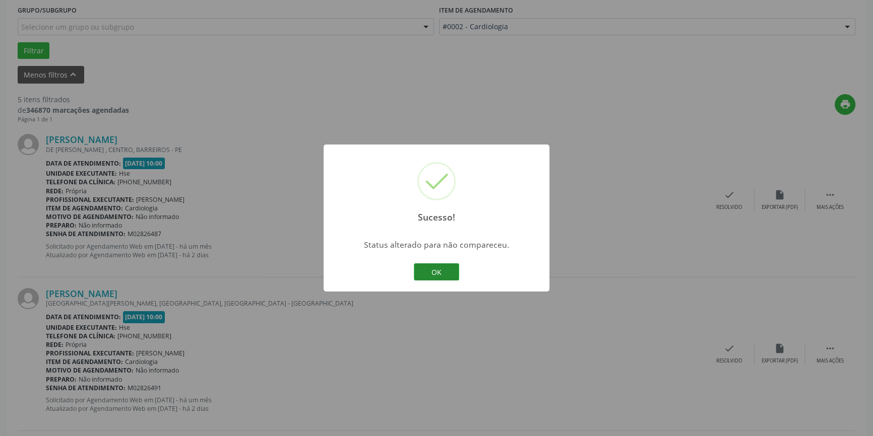
click at [441, 276] on button "OK" at bounding box center [436, 272] width 45 height 17
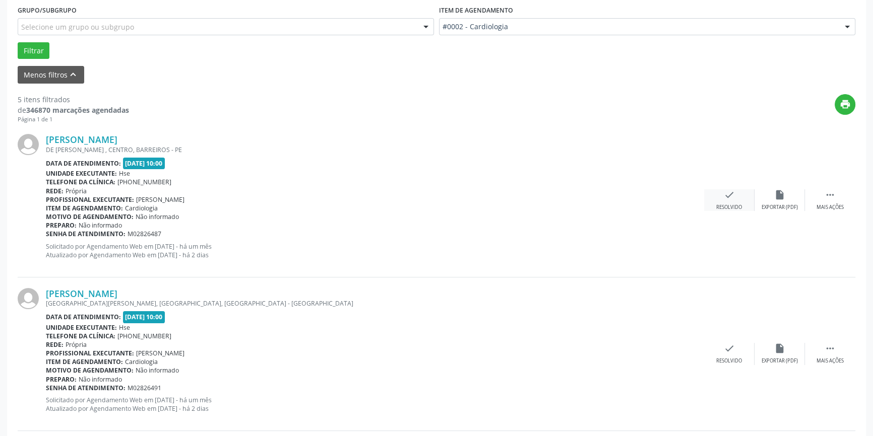
click at [717, 201] on div "check Resolvido" at bounding box center [729, 201] width 50 height 22
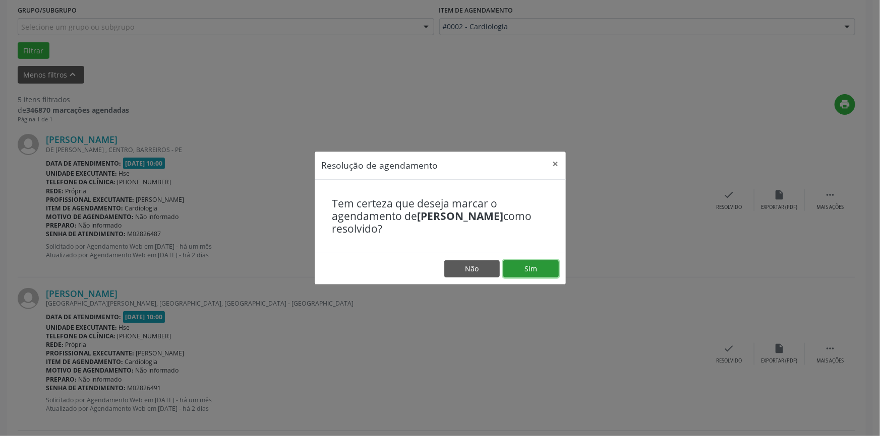
click at [544, 262] on button "Sim" at bounding box center [530, 269] width 55 height 17
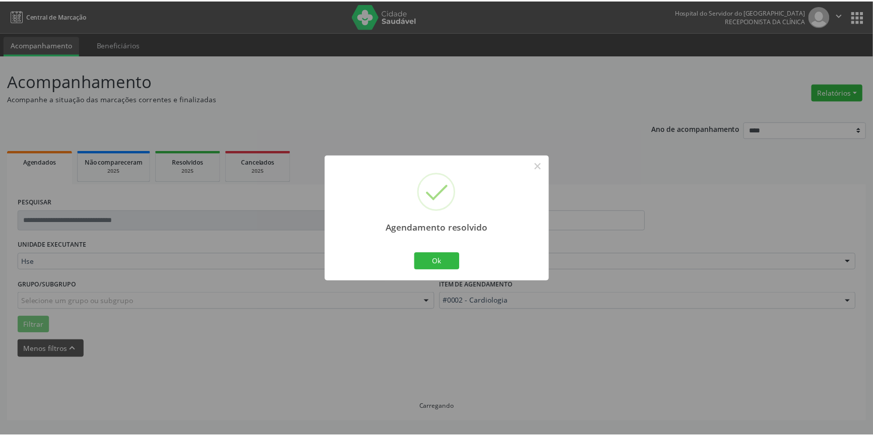
scroll to position [0, 0]
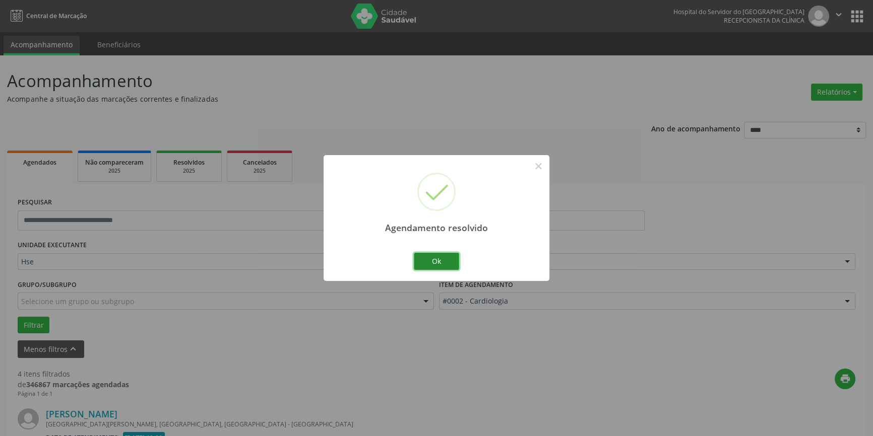
click at [445, 258] on button "Ok" at bounding box center [436, 261] width 45 height 17
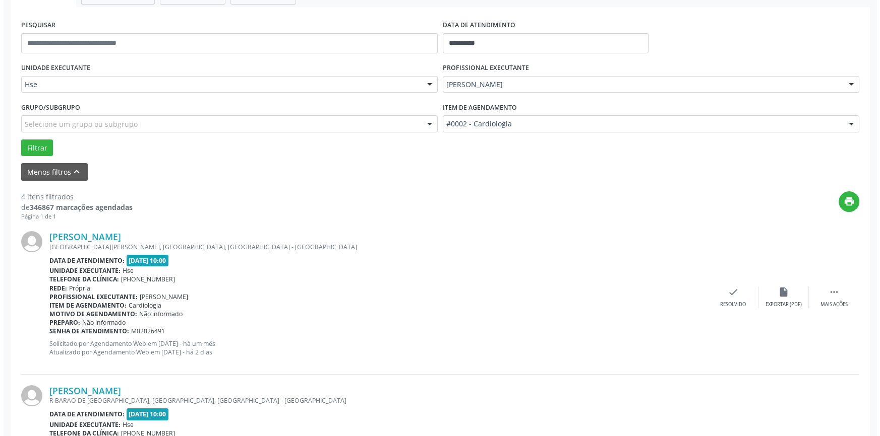
scroll to position [229, 0]
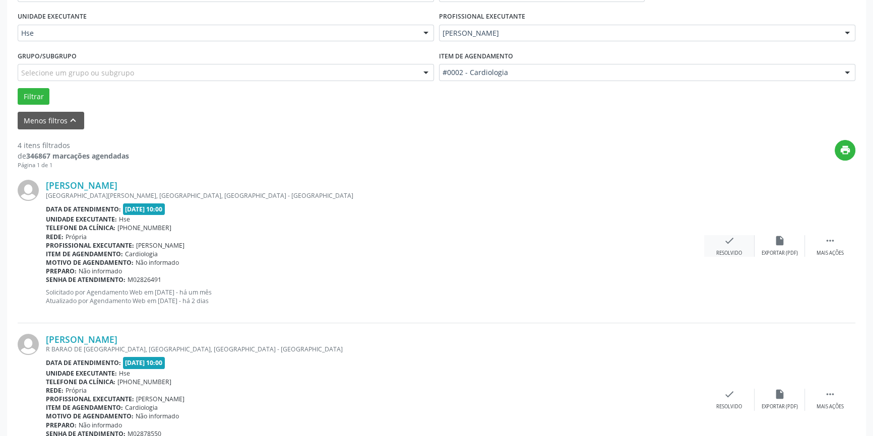
click at [732, 243] on icon "check" at bounding box center [729, 240] width 11 height 11
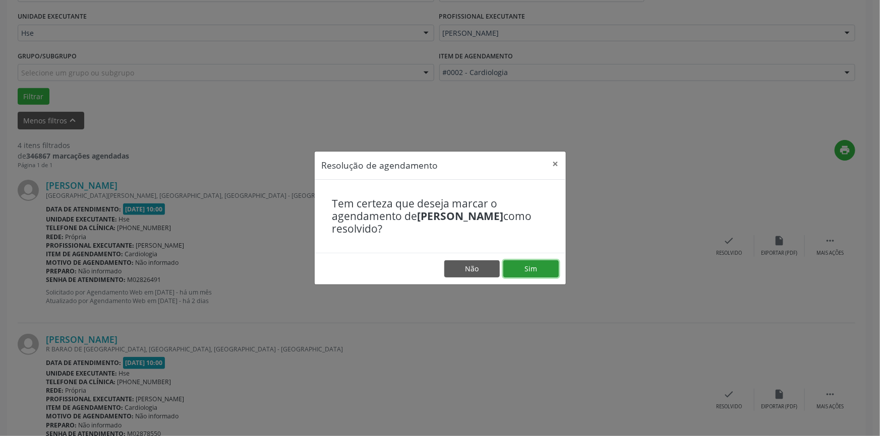
click at [534, 270] on button "Sim" at bounding box center [530, 269] width 55 height 17
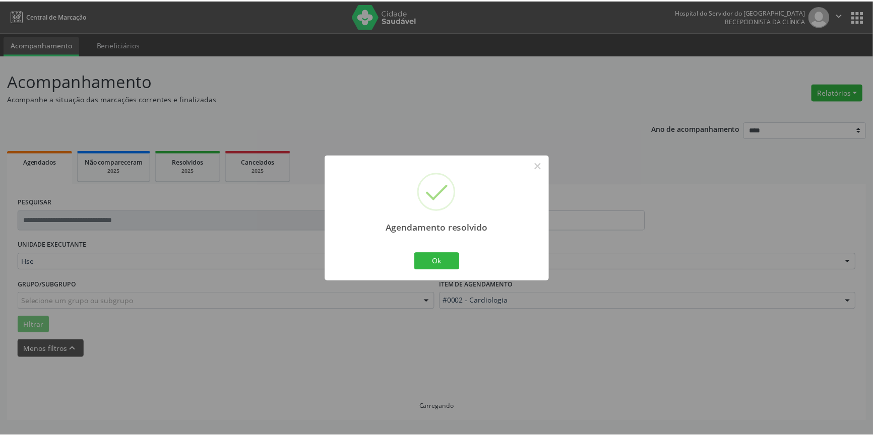
scroll to position [0, 0]
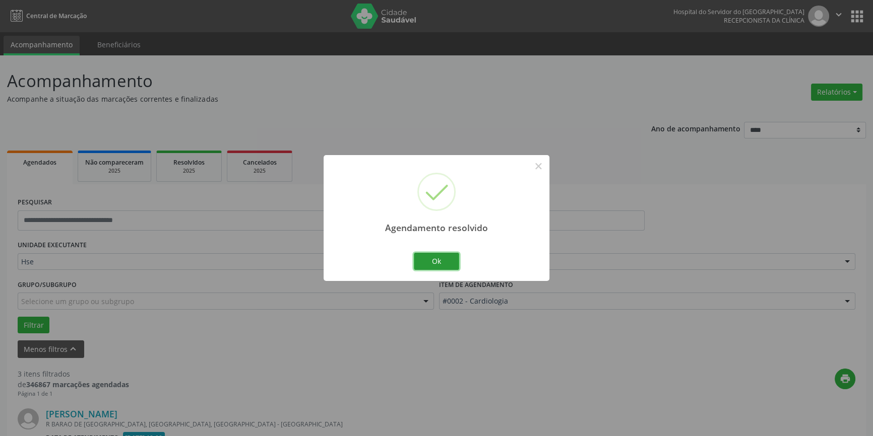
click at [450, 261] on button "Ok" at bounding box center [436, 261] width 45 height 17
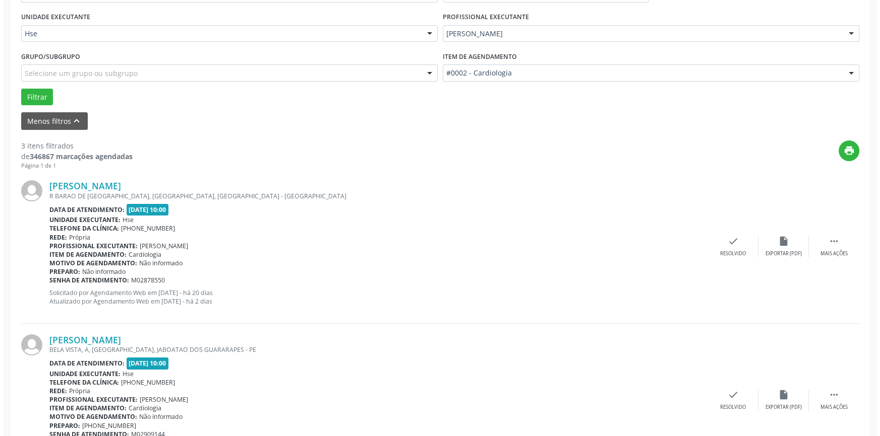
scroll to position [229, 0]
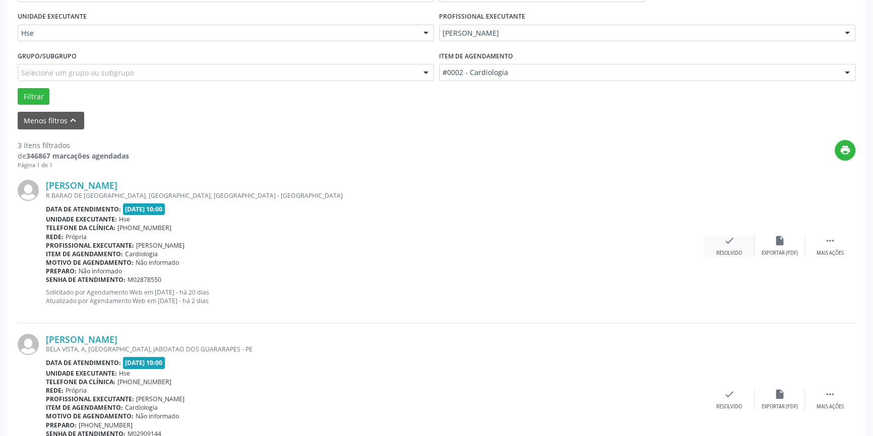
click at [730, 243] on icon "check" at bounding box center [729, 240] width 11 height 11
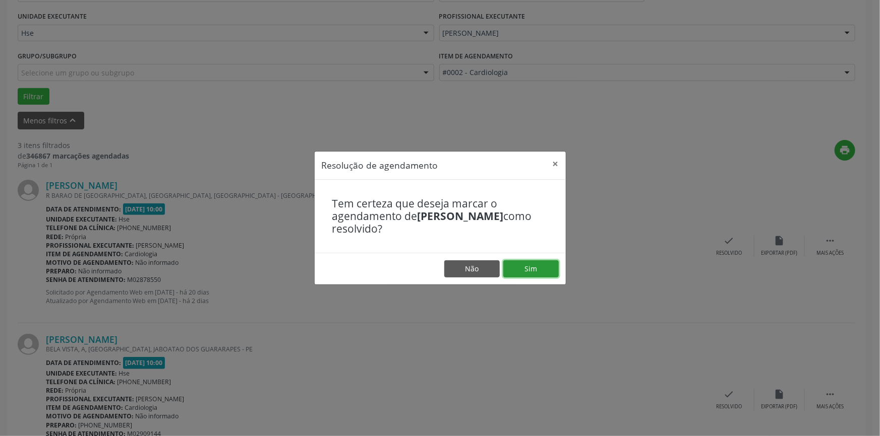
click at [524, 269] on button "Sim" at bounding box center [530, 269] width 55 height 17
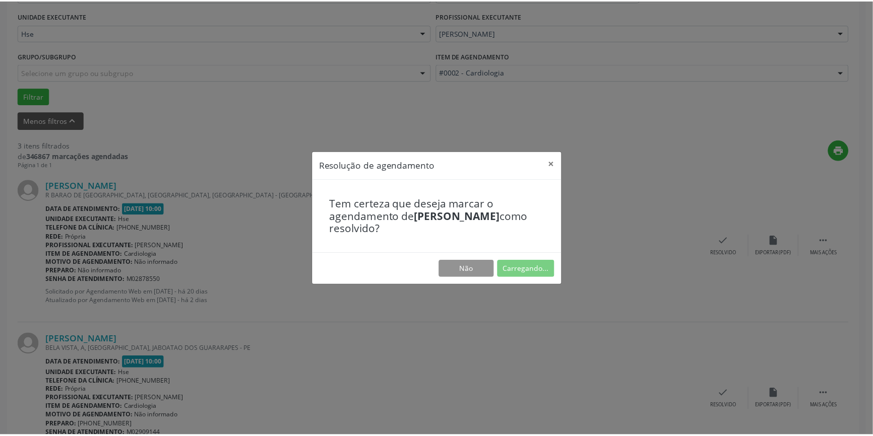
scroll to position [0, 0]
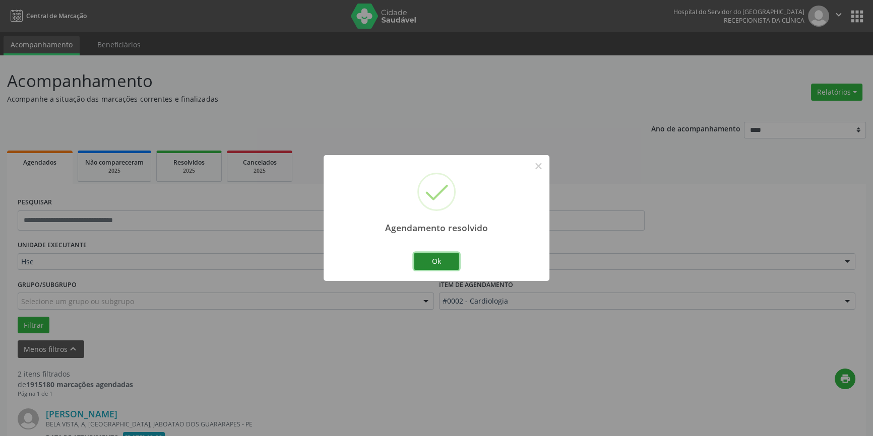
click at [436, 262] on button "Ok" at bounding box center [436, 261] width 45 height 17
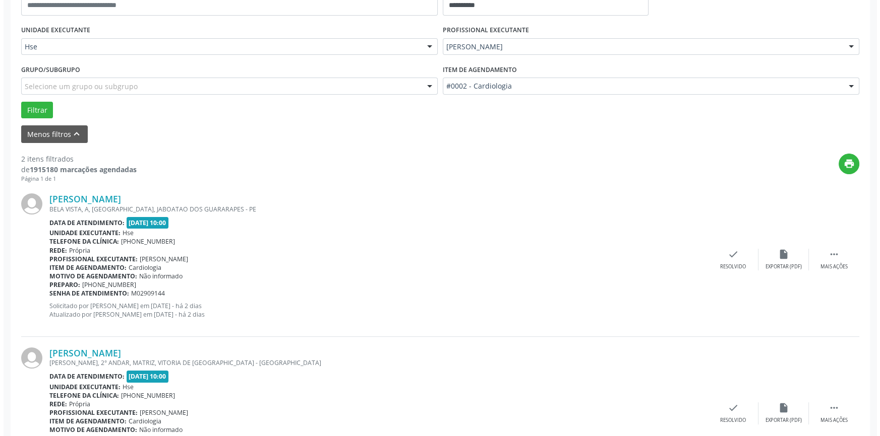
scroll to position [229, 0]
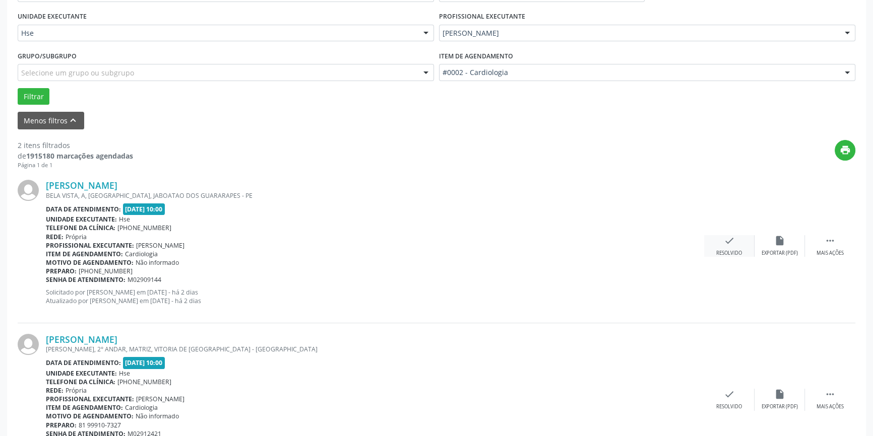
click at [728, 243] on icon "check" at bounding box center [729, 240] width 11 height 11
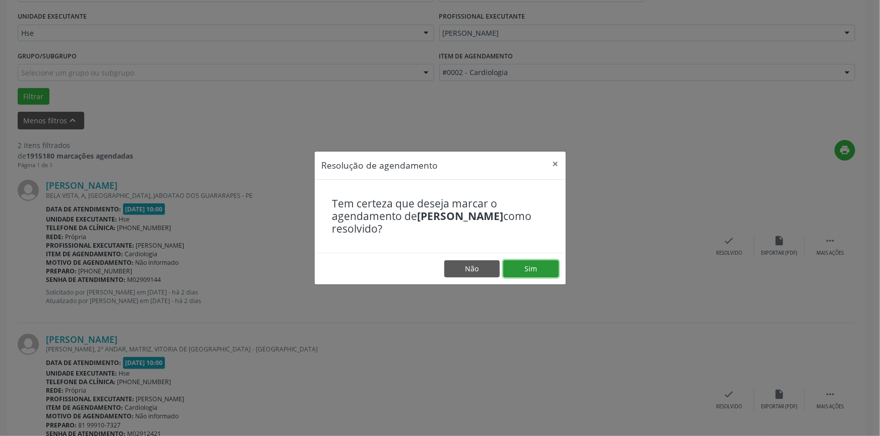
click at [537, 275] on button "Sim" at bounding box center [530, 269] width 55 height 17
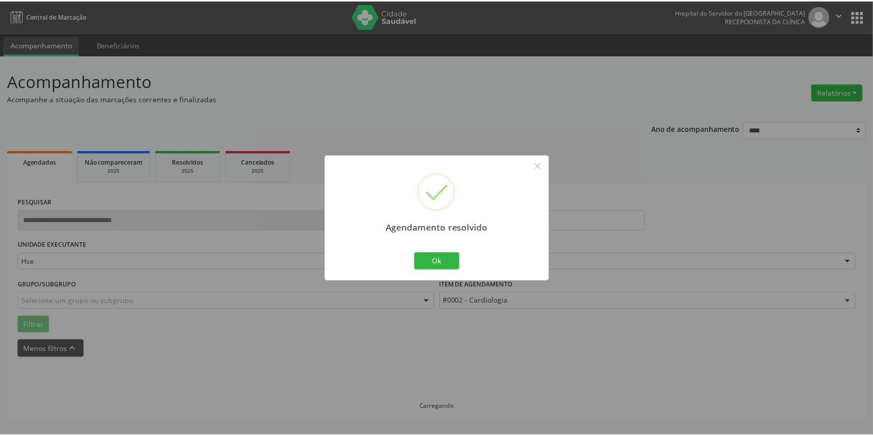
scroll to position [0, 0]
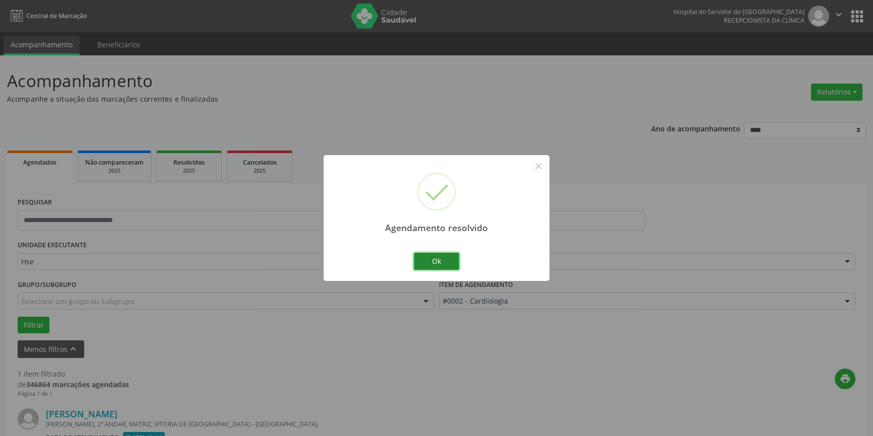
click at [422, 258] on button "Ok" at bounding box center [436, 261] width 45 height 17
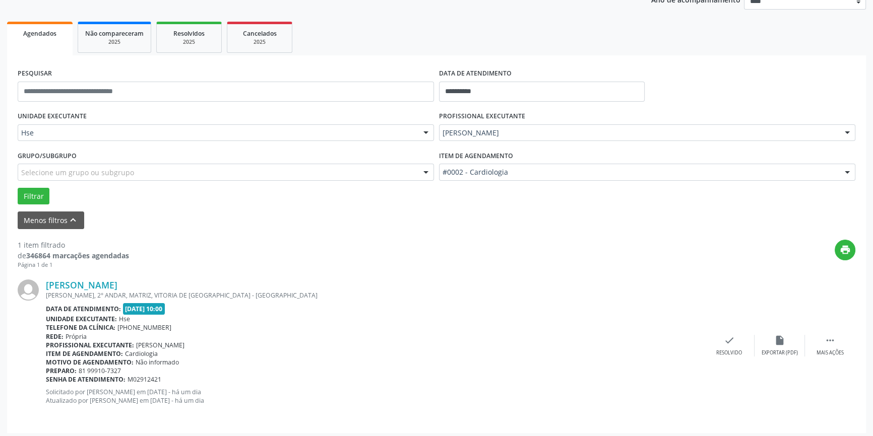
scroll to position [132, 0]
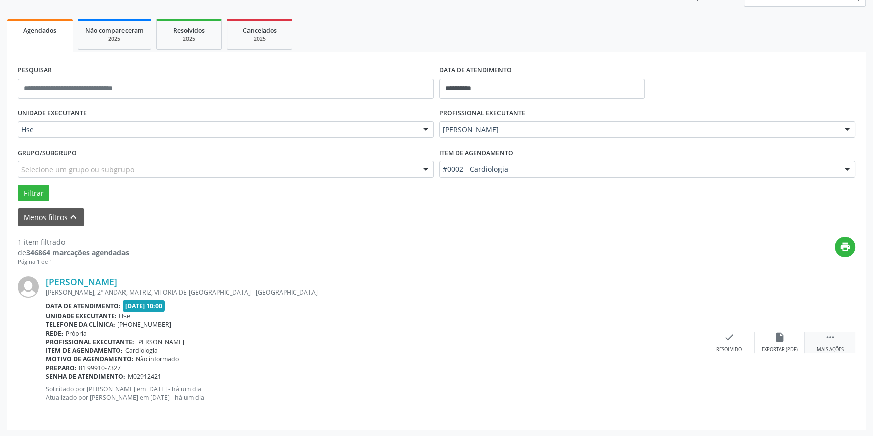
click at [829, 335] on icon "" at bounding box center [830, 337] width 11 height 11
click at [781, 337] on icon "alarm_off" at bounding box center [779, 337] width 11 height 11
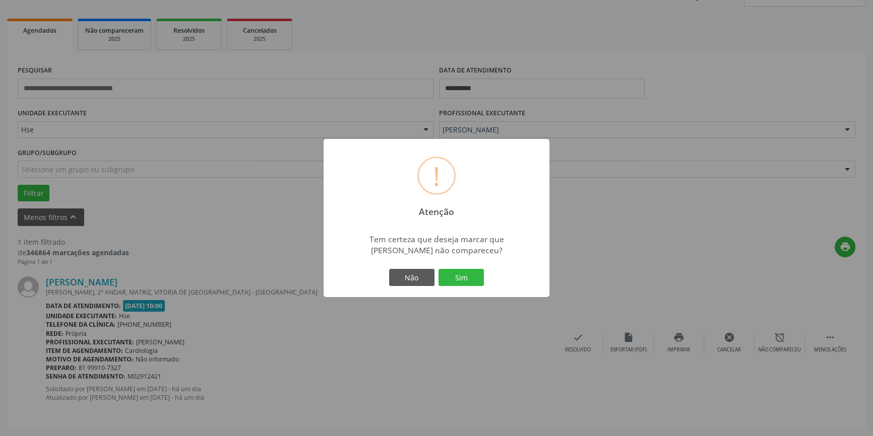
click at [464, 273] on button "Sim" at bounding box center [460, 277] width 45 height 17
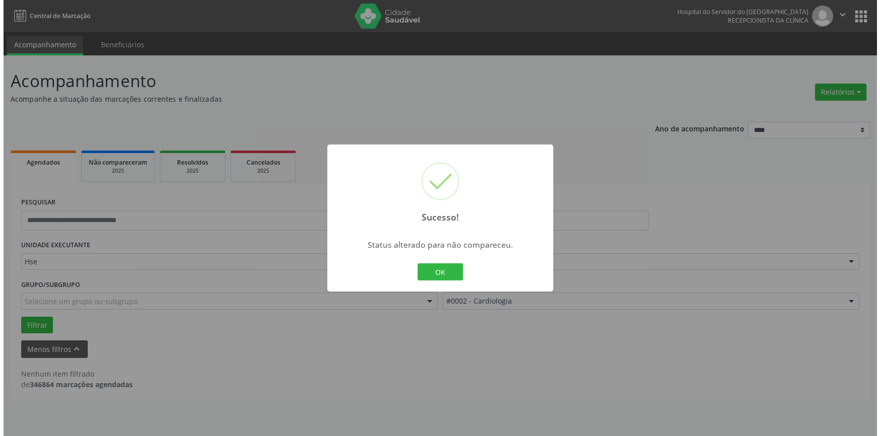
scroll to position [0, 0]
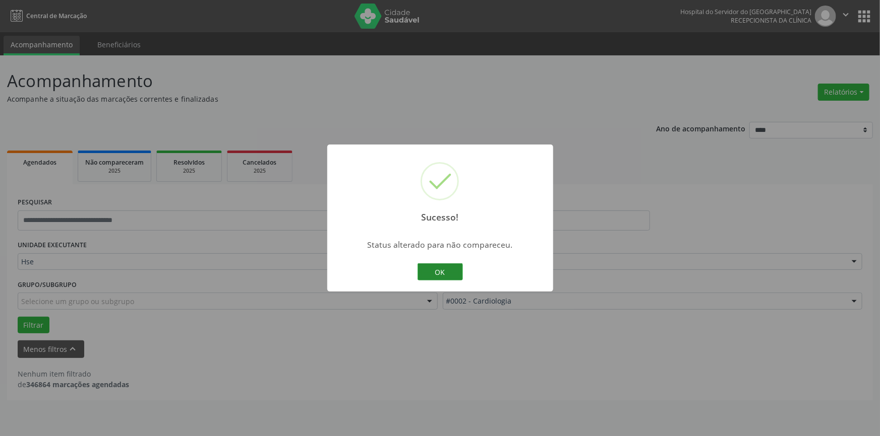
click at [438, 270] on button "OK" at bounding box center [439, 272] width 45 height 17
